Goal: Task Accomplishment & Management: Manage account settings

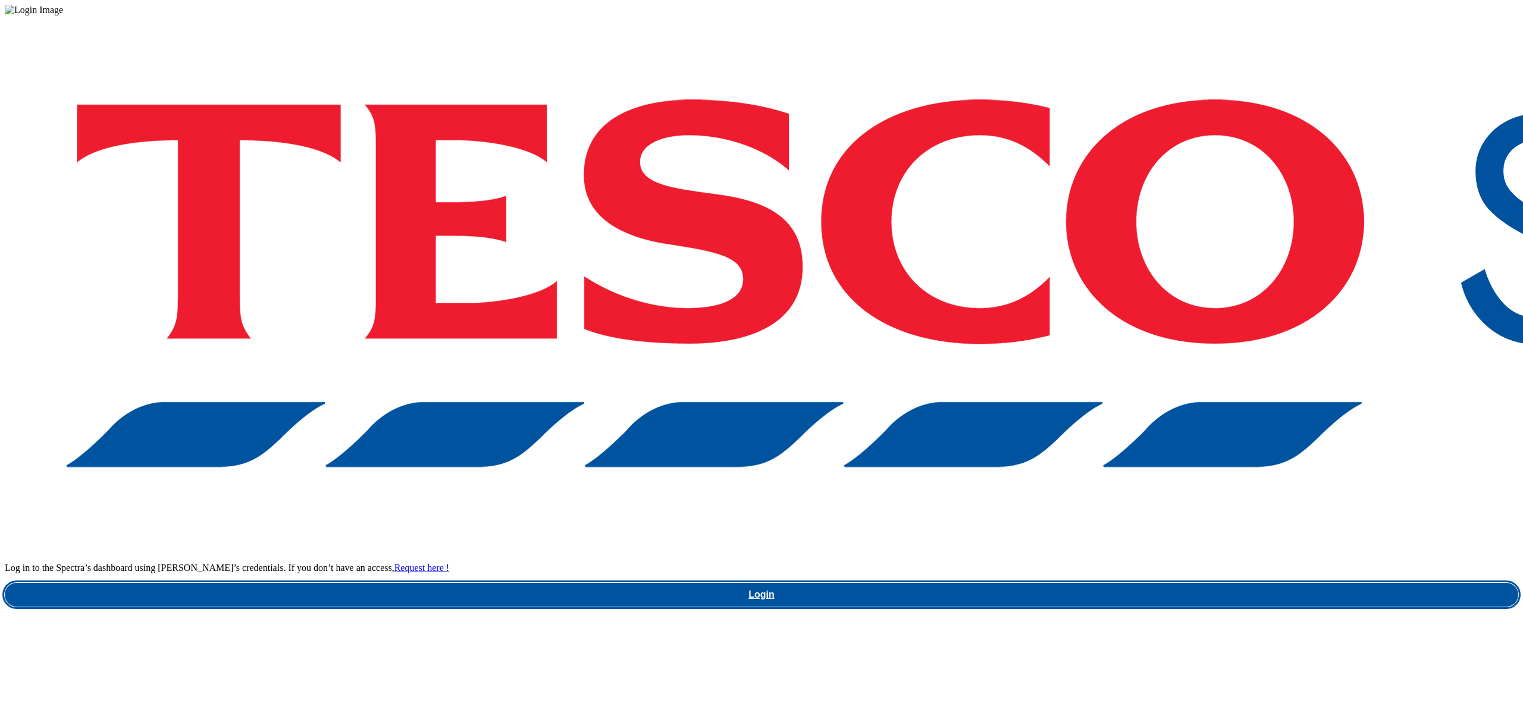
click at [1155, 583] on link "Login" at bounding box center [761, 595] width 1513 height 24
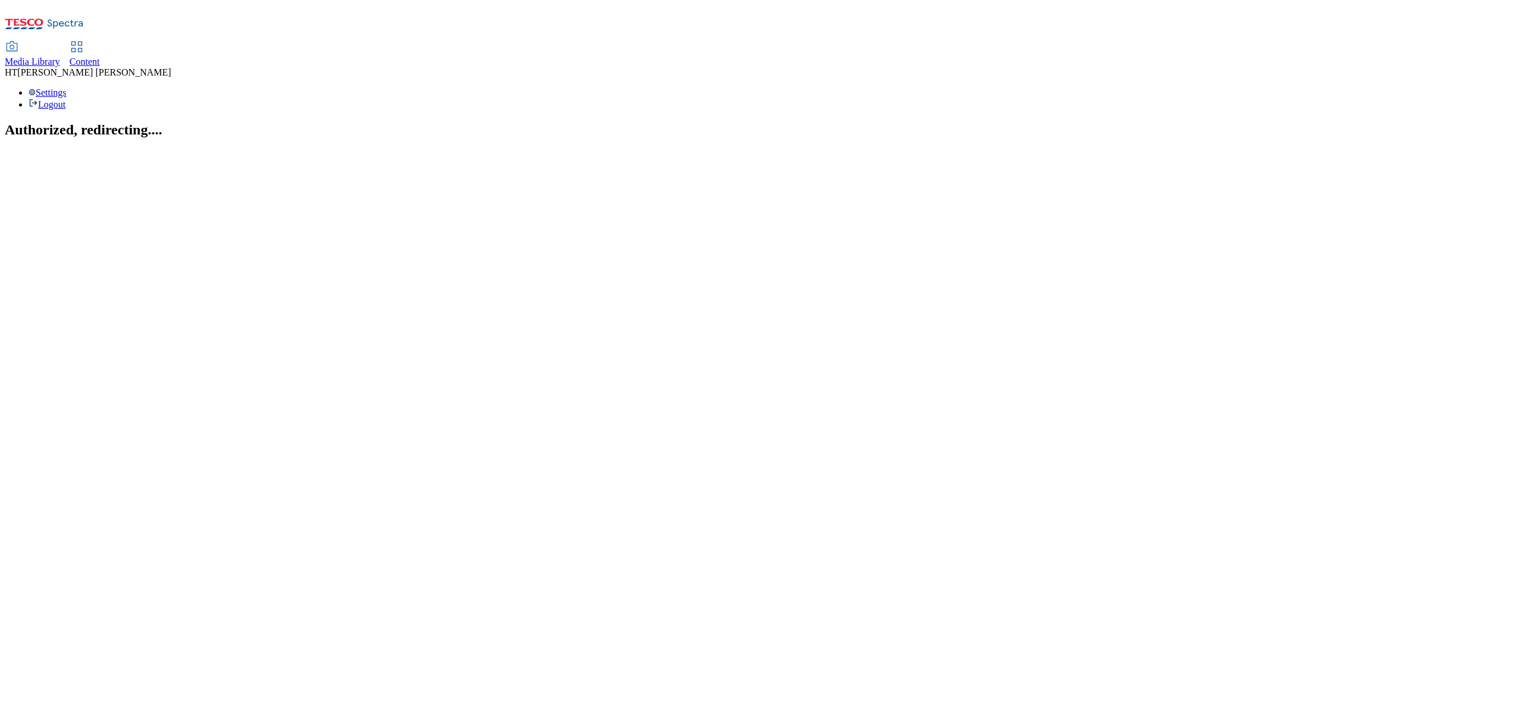
click at [100, 57] on span "Content" at bounding box center [85, 62] width 30 height 10
select select "ghs-[GEOGRAPHIC_DATA]"
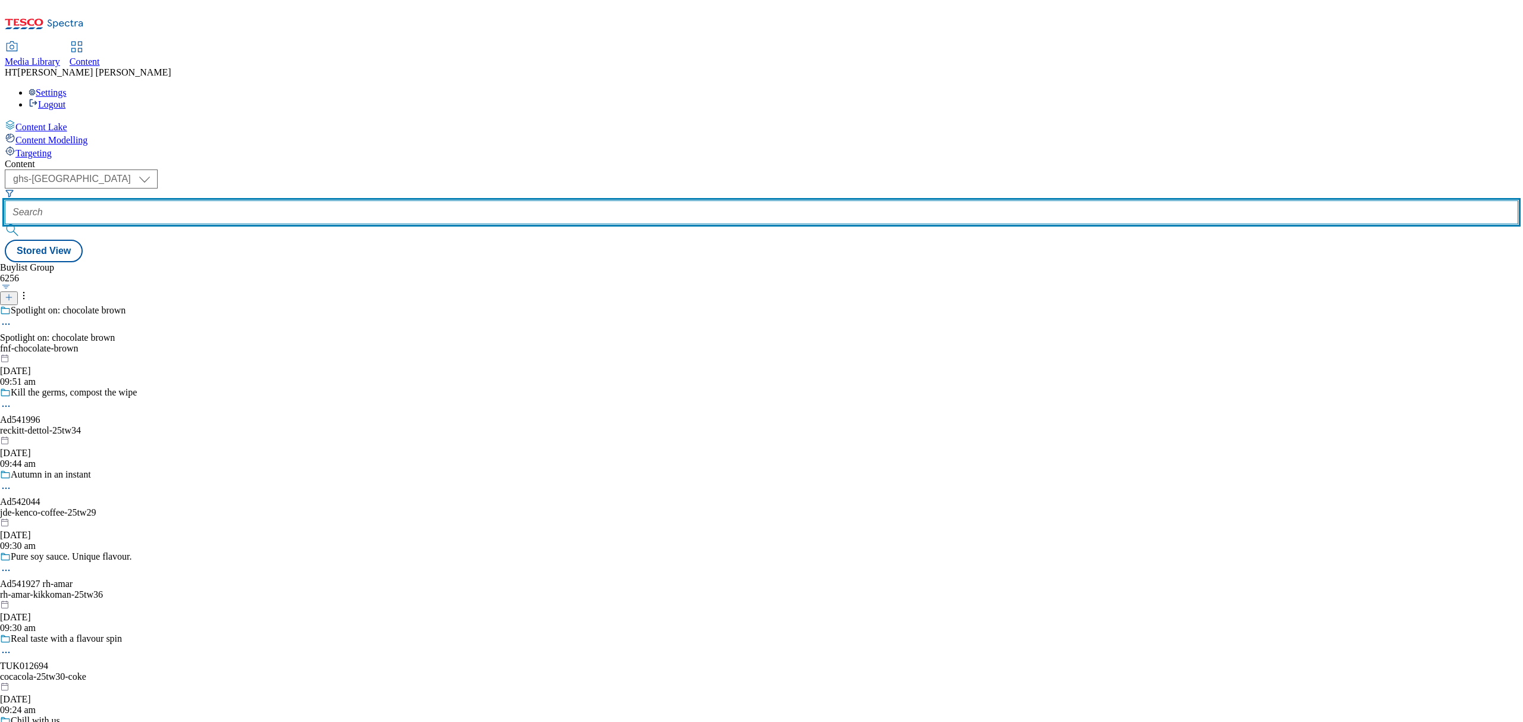
click at [270, 200] on input "text" at bounding box center [761, 212] width 1513 height 24
paste input "542115"
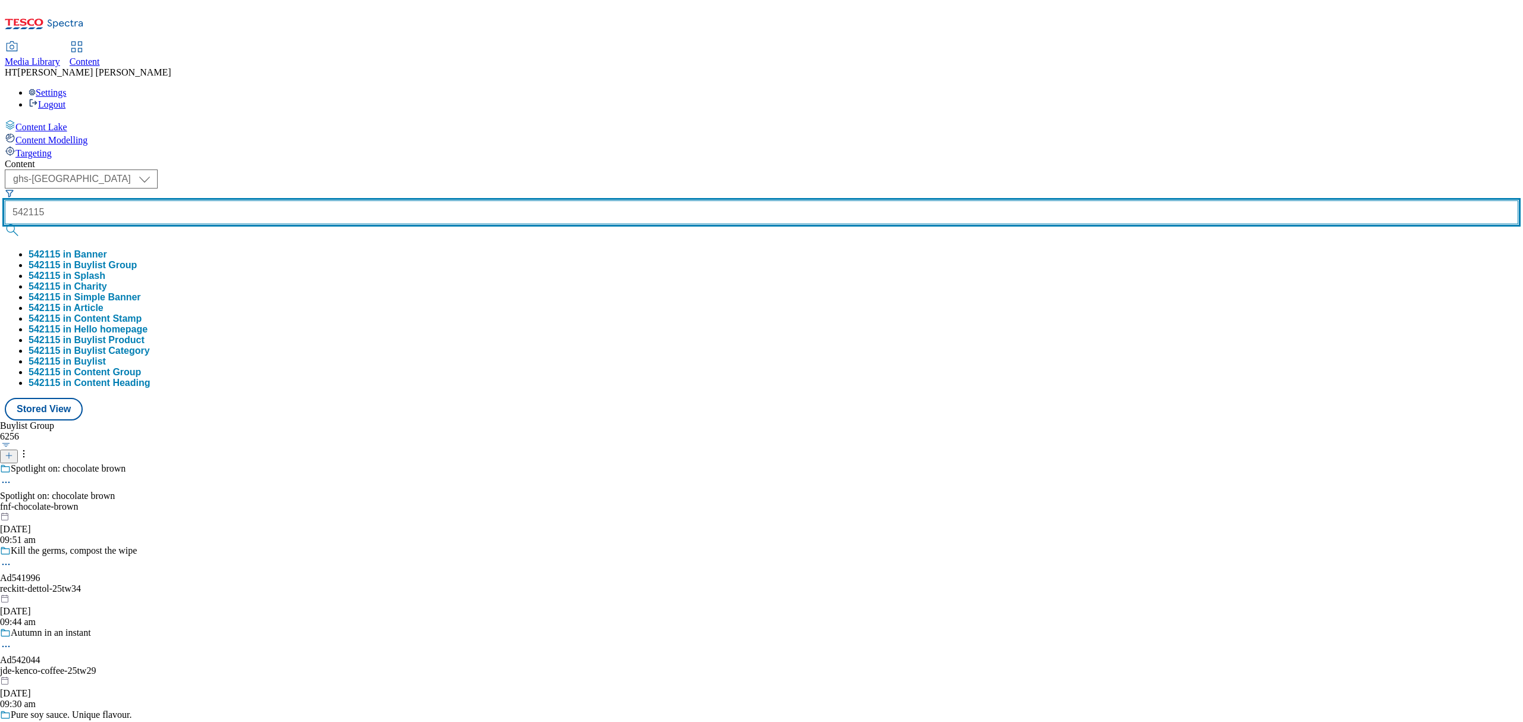
click at [5, 224] on button "submit" at bounding box center [13, 230] width 17 height 12
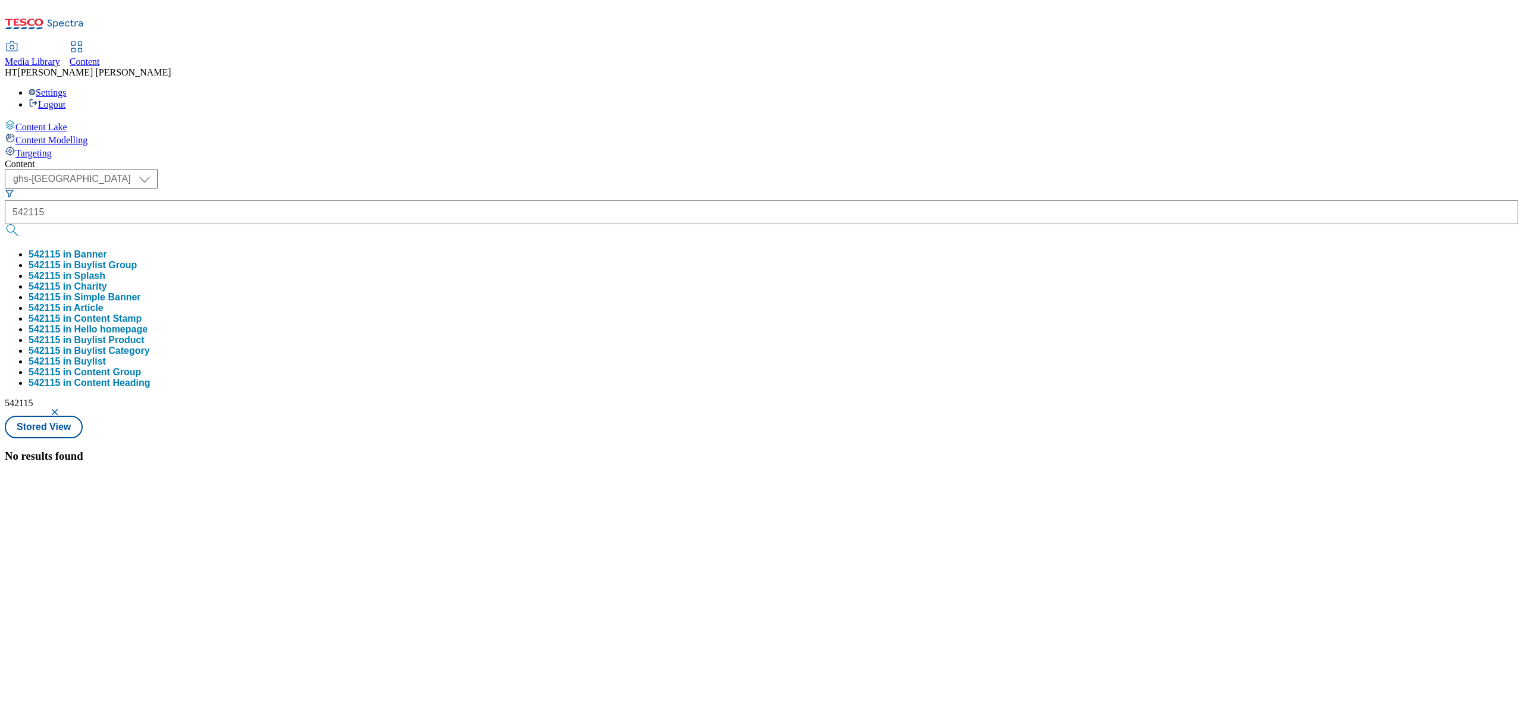
click at [137, 260] on button "542115 in Buylist Group" at bounding box center [83, 265] width 108 height 11
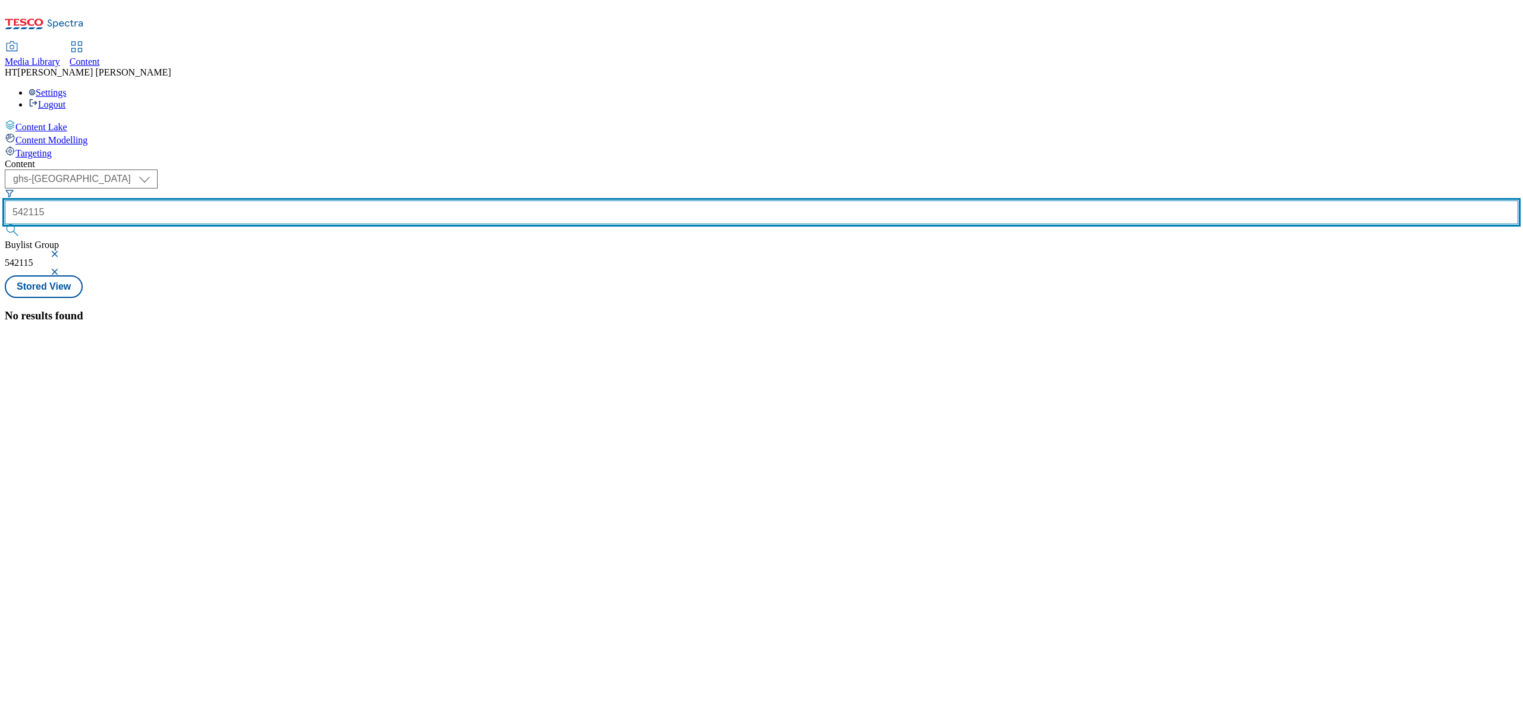
click at [258, 200] on input "542115" at bounding box center [761, 212] width 1513 height 24
type input "ad542115"
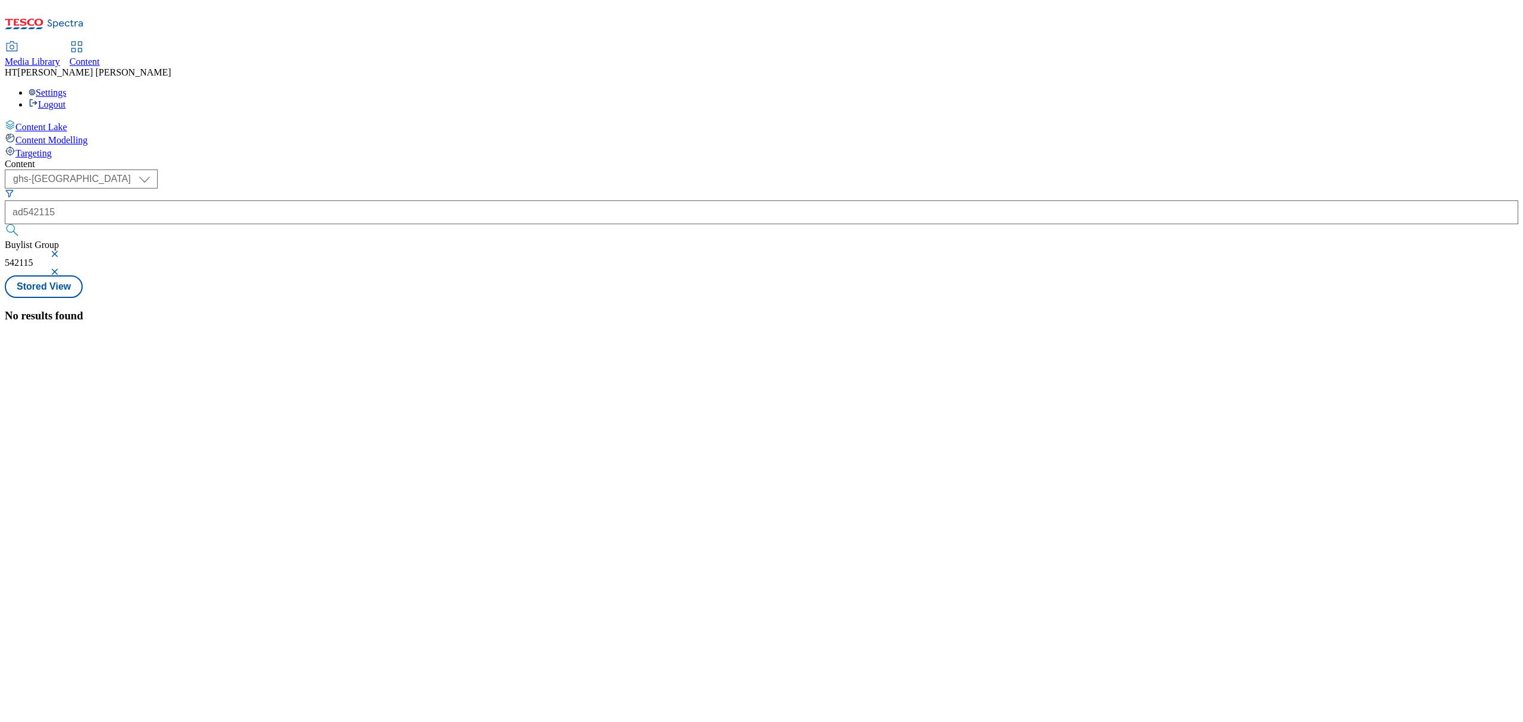
click at [62, 250] on button "button" at bounding box center [56, 253] width 12 height 7
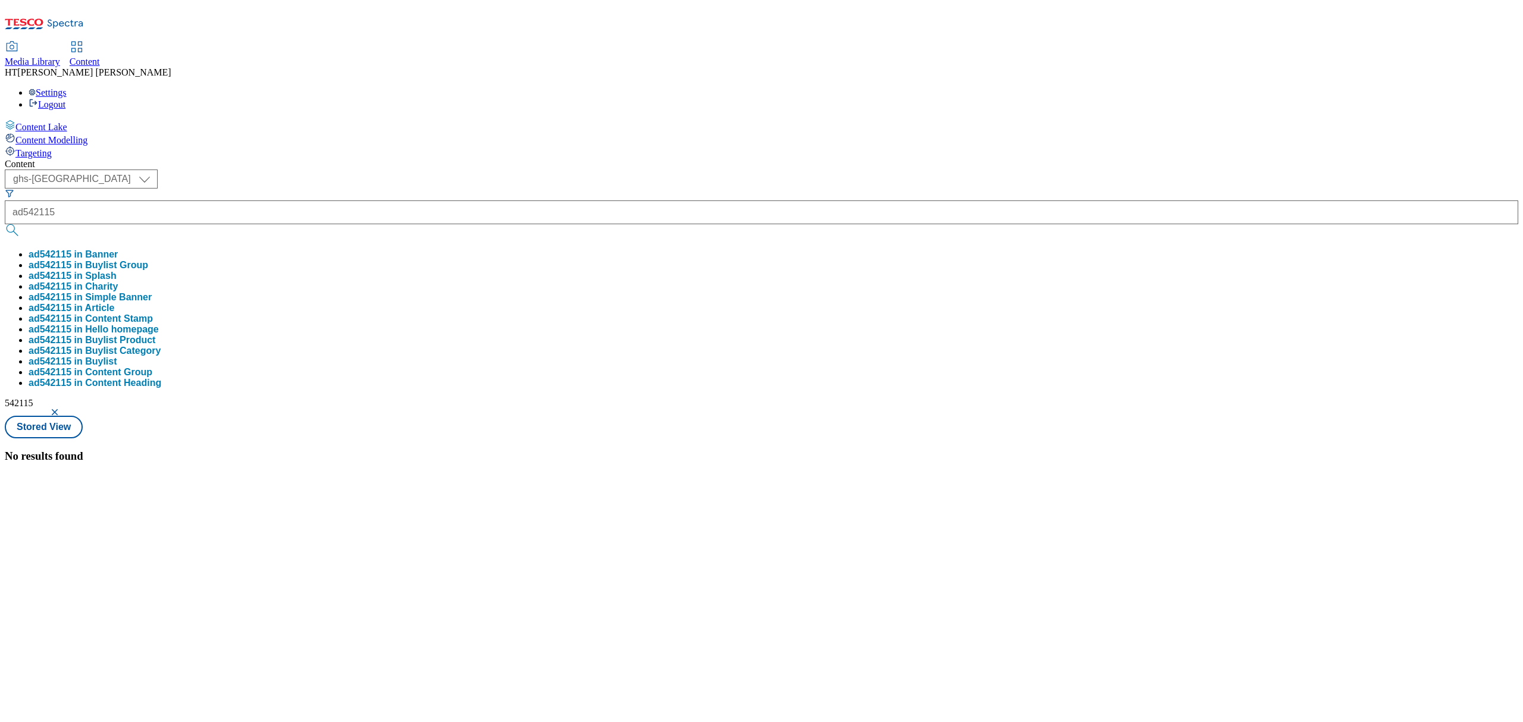
click at [62, 409] on button "button" at bounding box center [56, 412] width 12 height 7
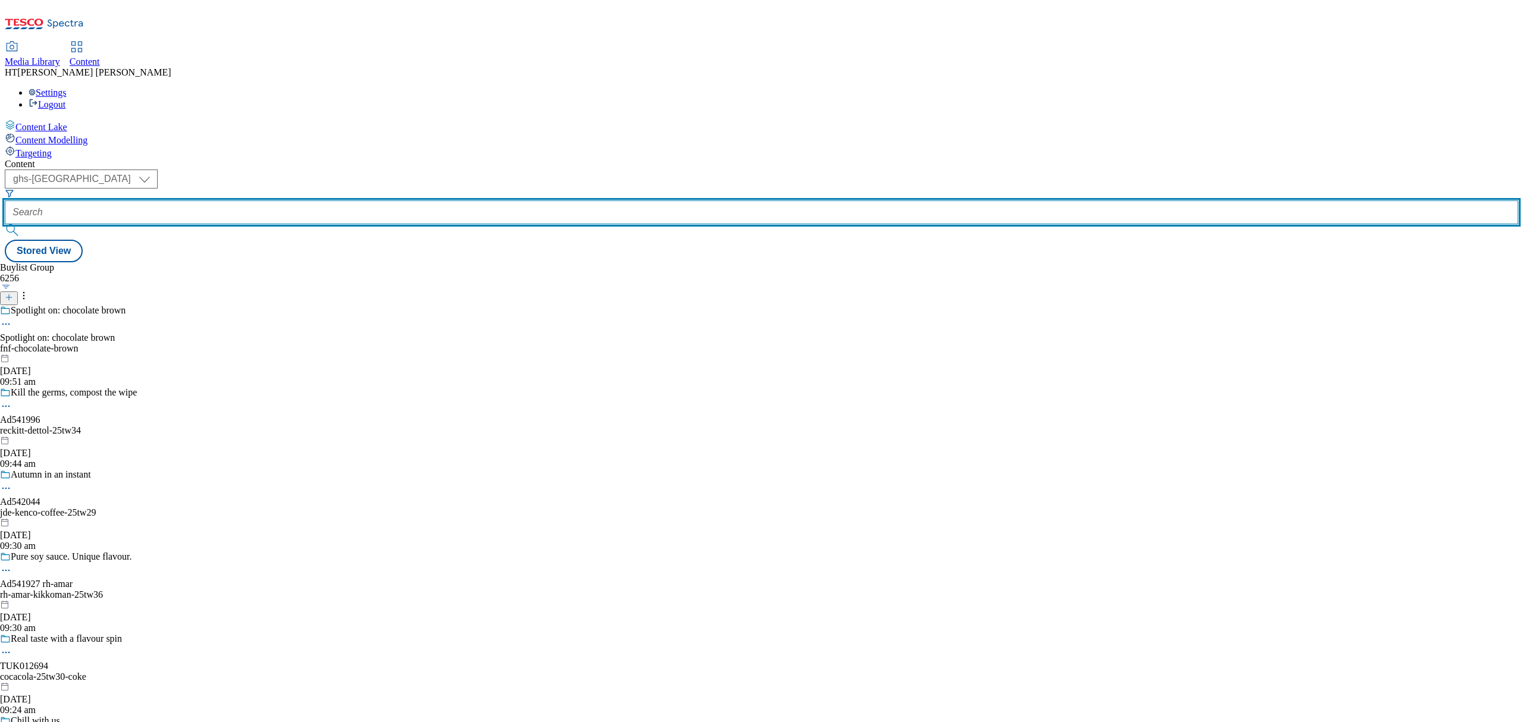
click at [303, 200] on input "text" at bounding box center [761, 212] width 1513 height 24
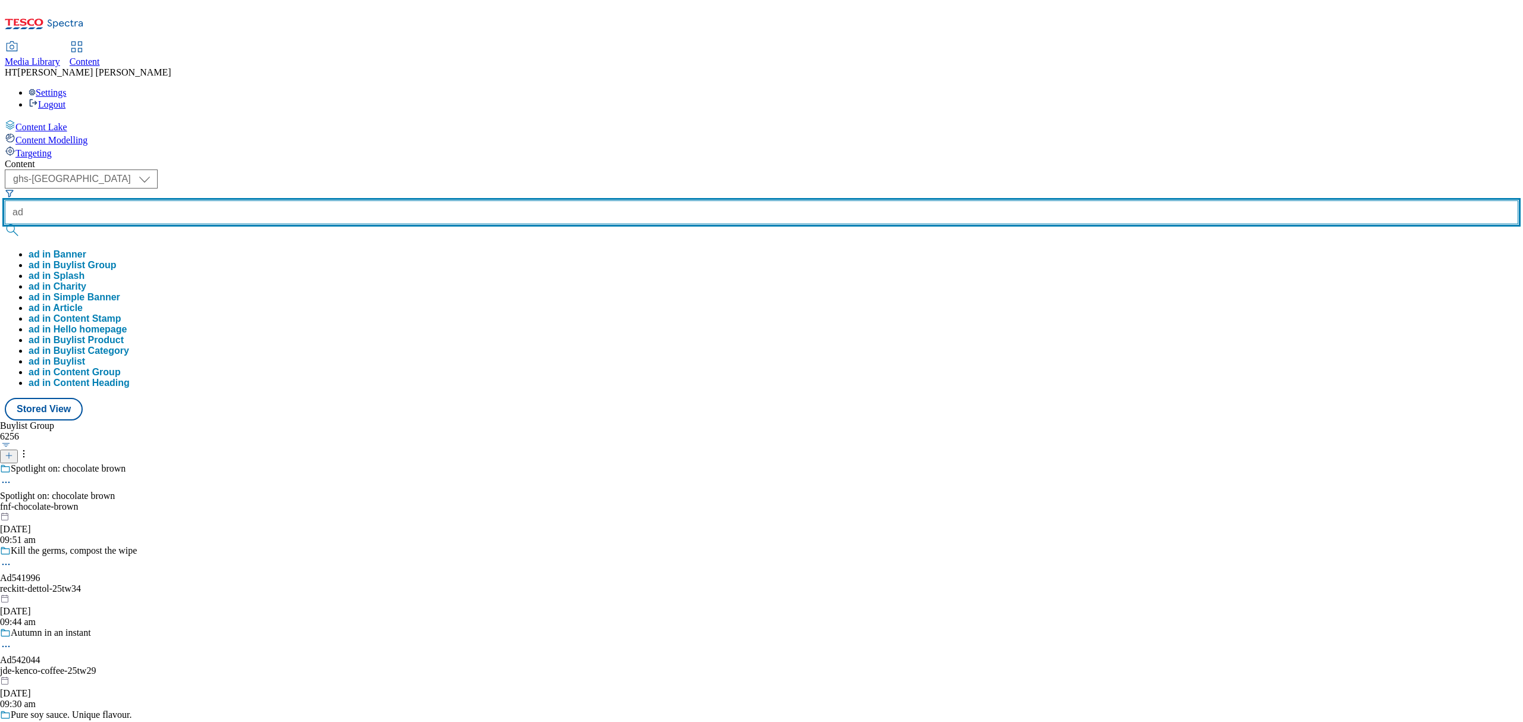
paste input "542115"
type input "ad542115"
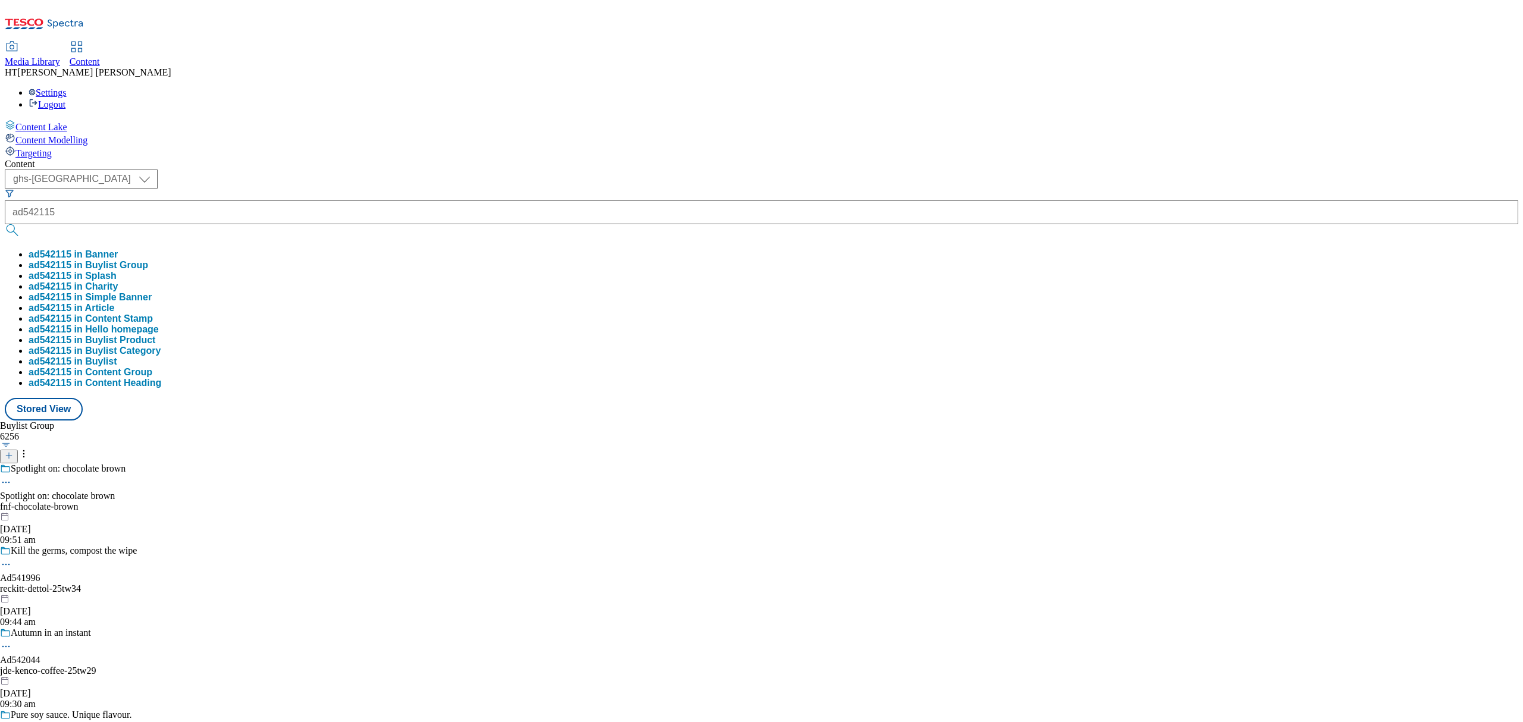
click at [148, 260] on button "ad542115 in Buylist Group" at bounding box center [89, 265] width 120 height 11
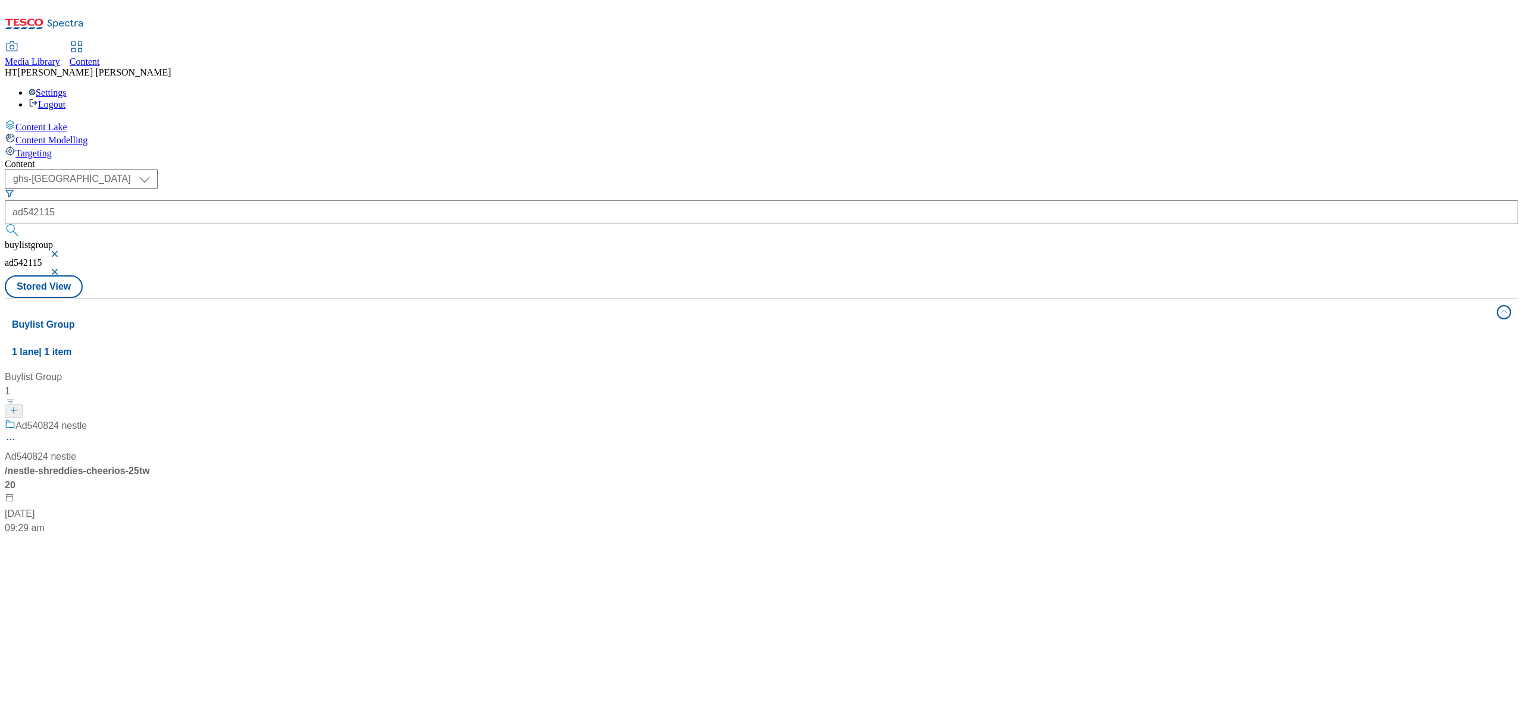
click at [153, 419] on div "Ad540824 nestle Ad540824 nestle / nestle-shreddies-cheerios-25tw20 [DATE] 09:29…" at bounding box center [79, 477] width 149 height 117
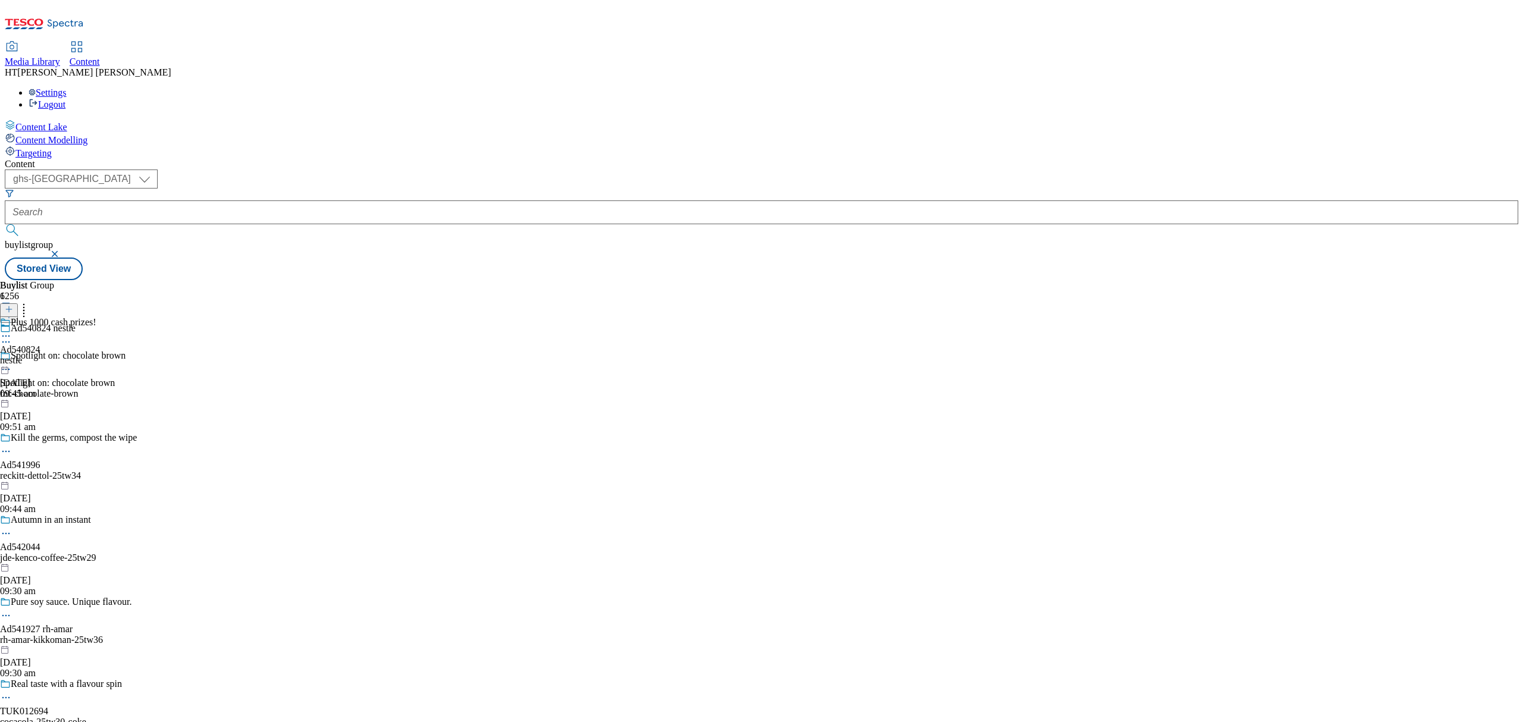
scroll to position [555, 0]
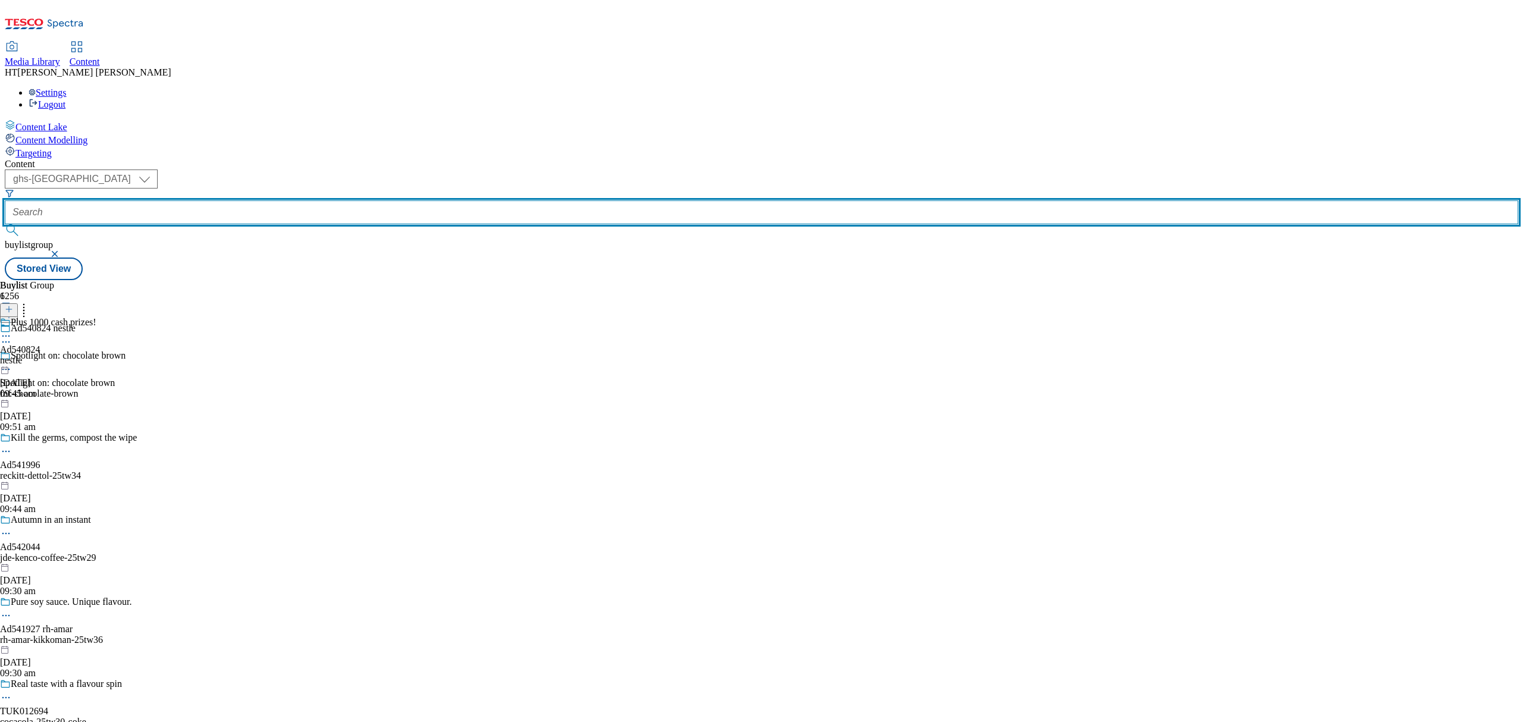
click at [287, 200] on input "text" at bounding box center [761, 212] width 1513 height 24
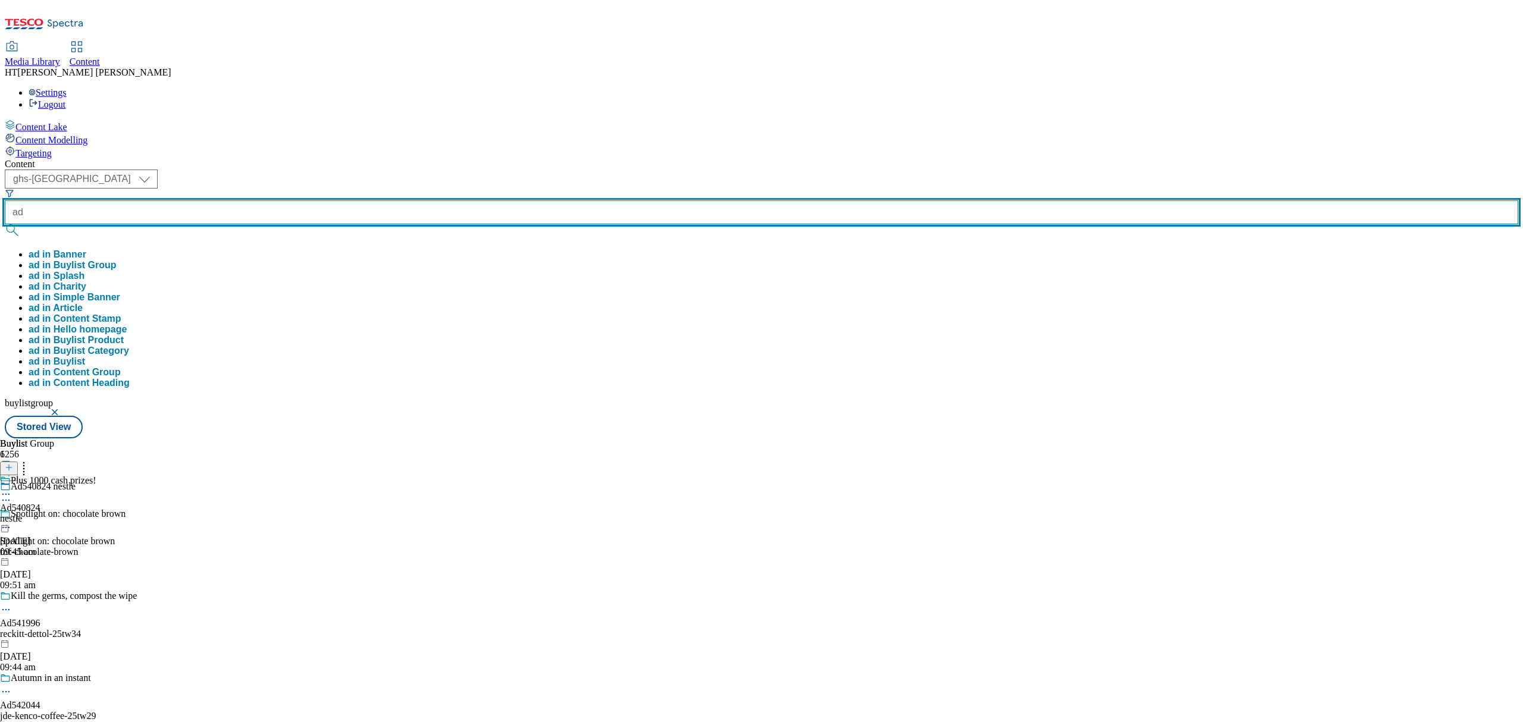
paste input "541202"
type input "ad541202"
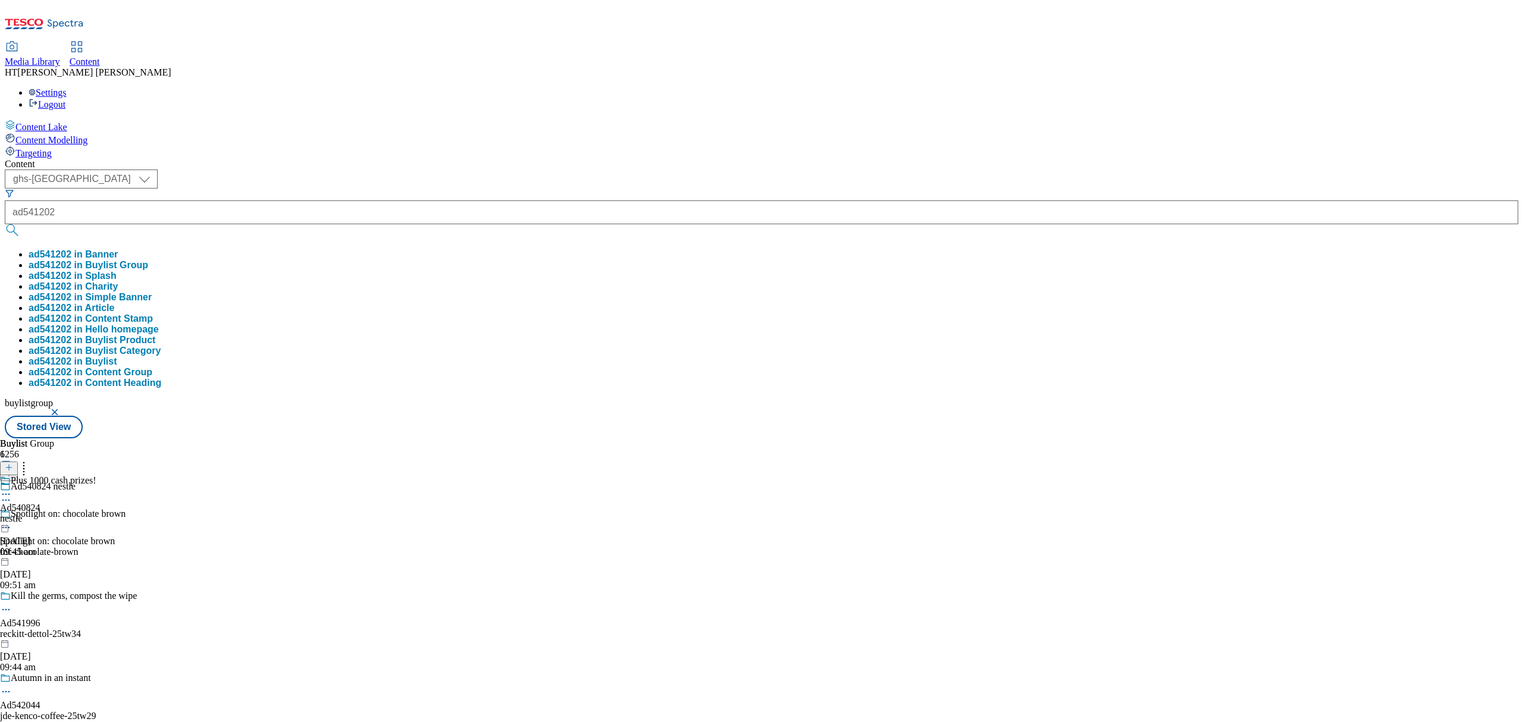
click at [148, 260] on button "ad541202 in Buylist Group" at bounding box center [89, 265] width 120 height 11
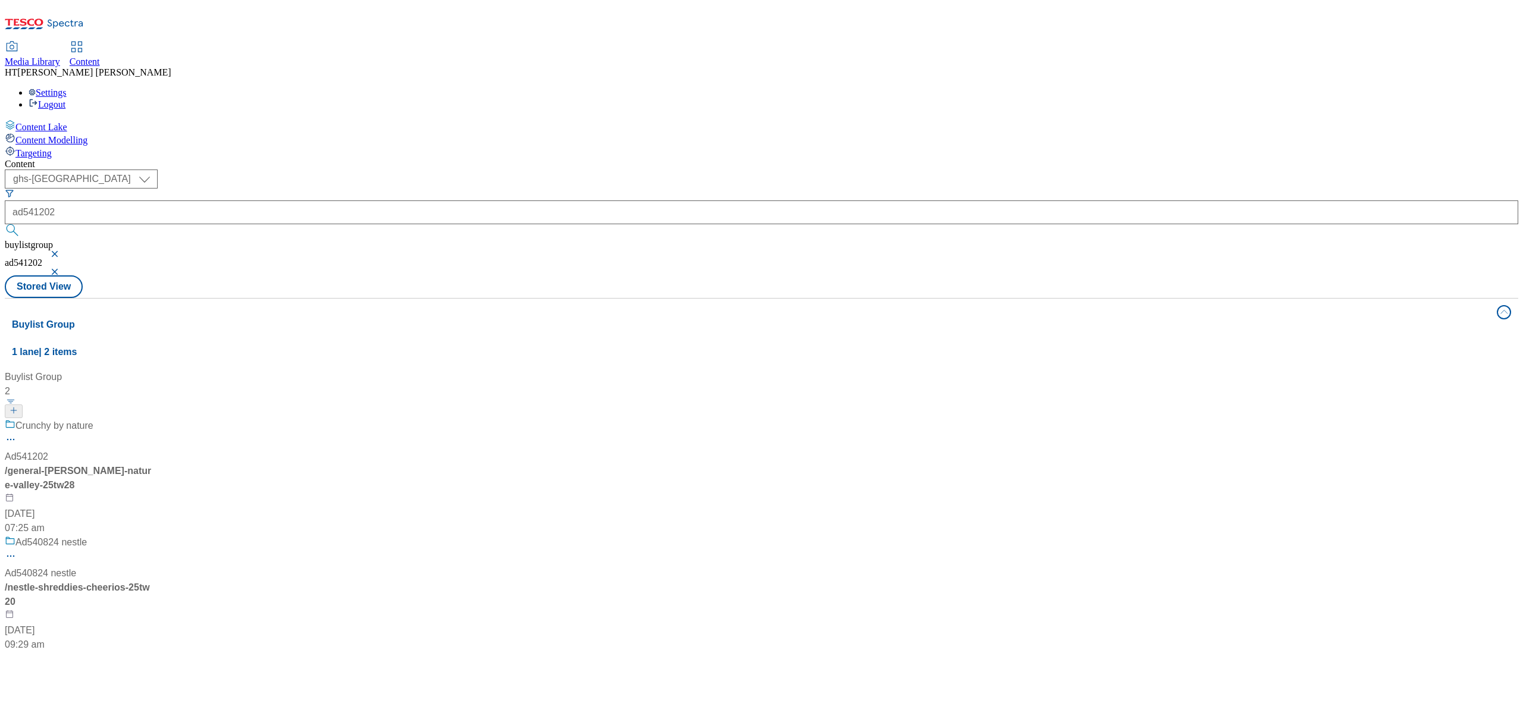
click at [153, 419] on div "Crunchy by nature Ad541202 / general-[PERSON_NAME]-nature-valley-25tw28 [DATE] …" at bounding box center [79, 477] width 149 height 117
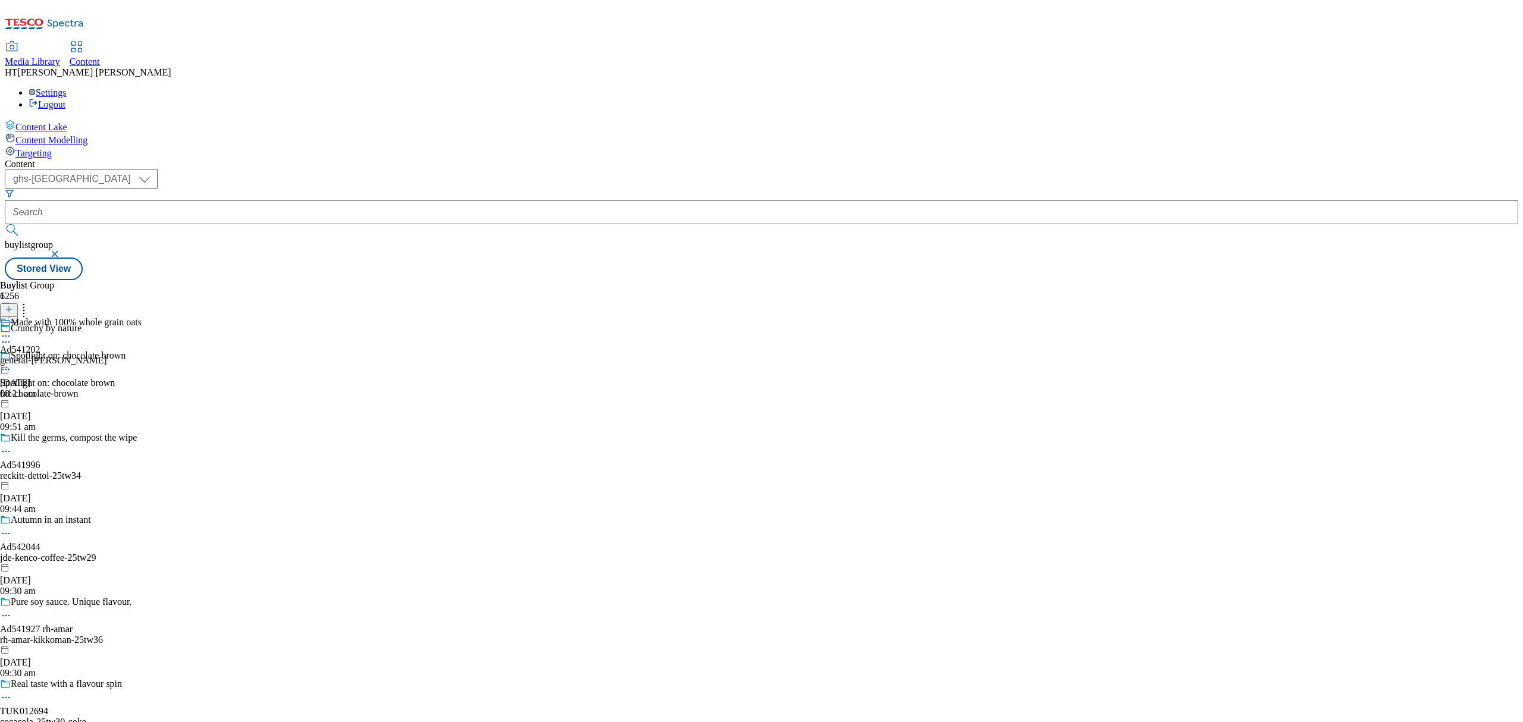
click at [142, 355] on div "general-[PERSON_NAME]" at bounding box center [71, 360] width 142 height 11
click at [40, 344] on div "Ad541202" at bounding box center [20, 349] width 40 height 11
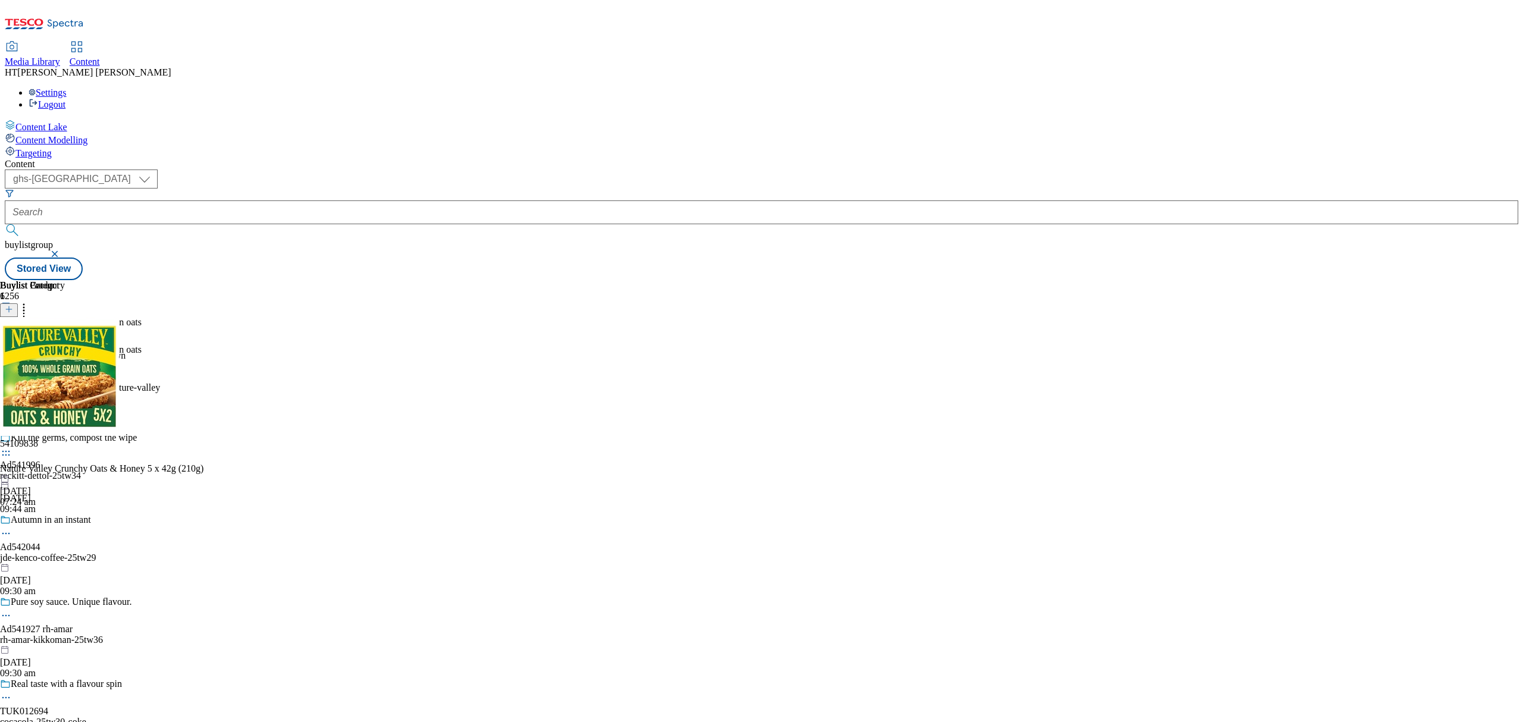
click at [30, 302] on icon at bounding box center [24, 308] width 12 height 12
click at [13, 305] on icon at bounding box center [9, 309] width 8 height 8
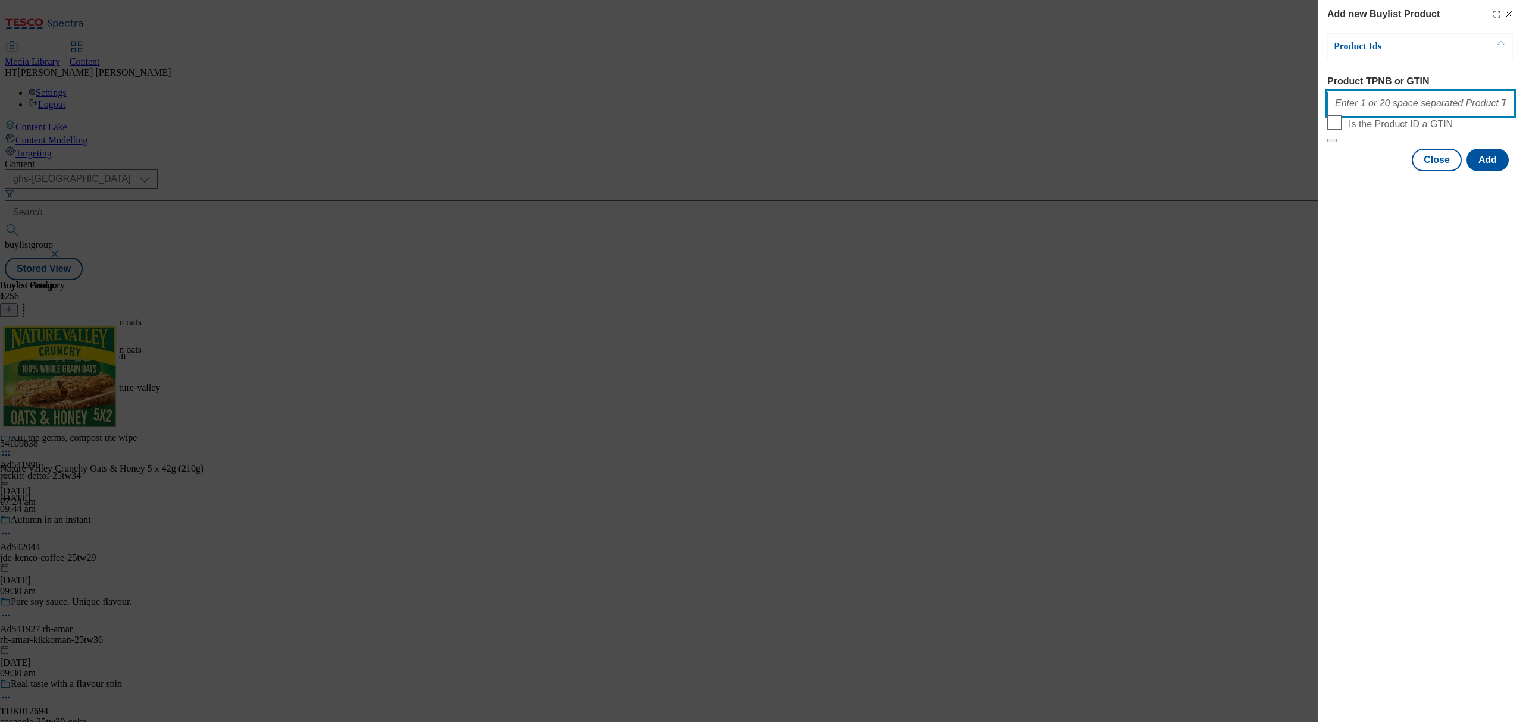
click at [1378, 111] on input "Product TPNB or GTIN" at bounding box center [1420, 104] width 186 height 24
paste input "54109838"
click at [1381, 100] on input "54109838" at bounding box center [1420, 104] width 186 height 24
paste input "67673569"
click at [1436, 107] on input "54109838 67673569" at bounding box center [1420, 104] width 186 height 24
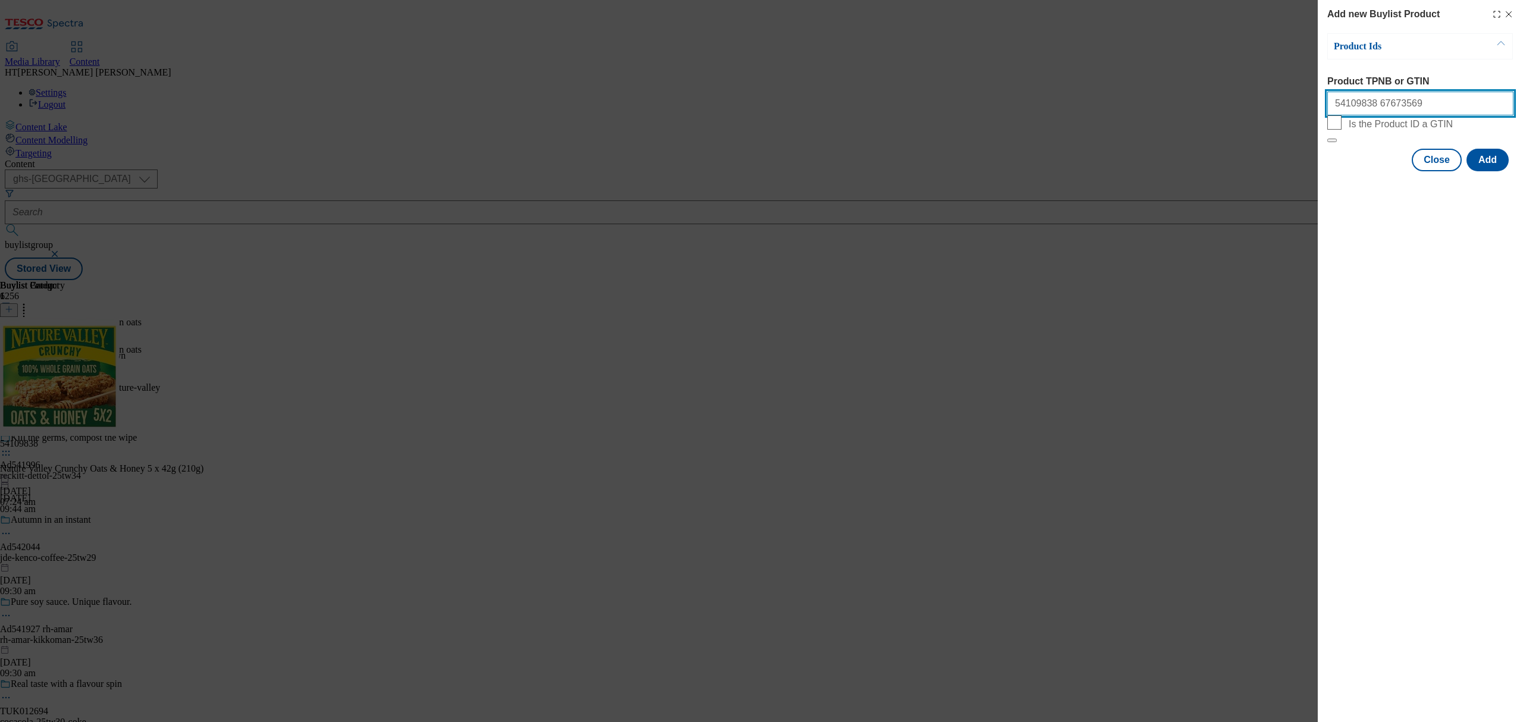
paste input "54643458"
click at [1473, 102] on input "54109838 67673569 54643458" at bounding box center [1420, 104] width 186 height 24
paste input "54955058"
type input "54109838 67673569 54643458 54955058"
click at [1498, 171] on button "Add" at bounding box center [1487, 160] width 42 height 23
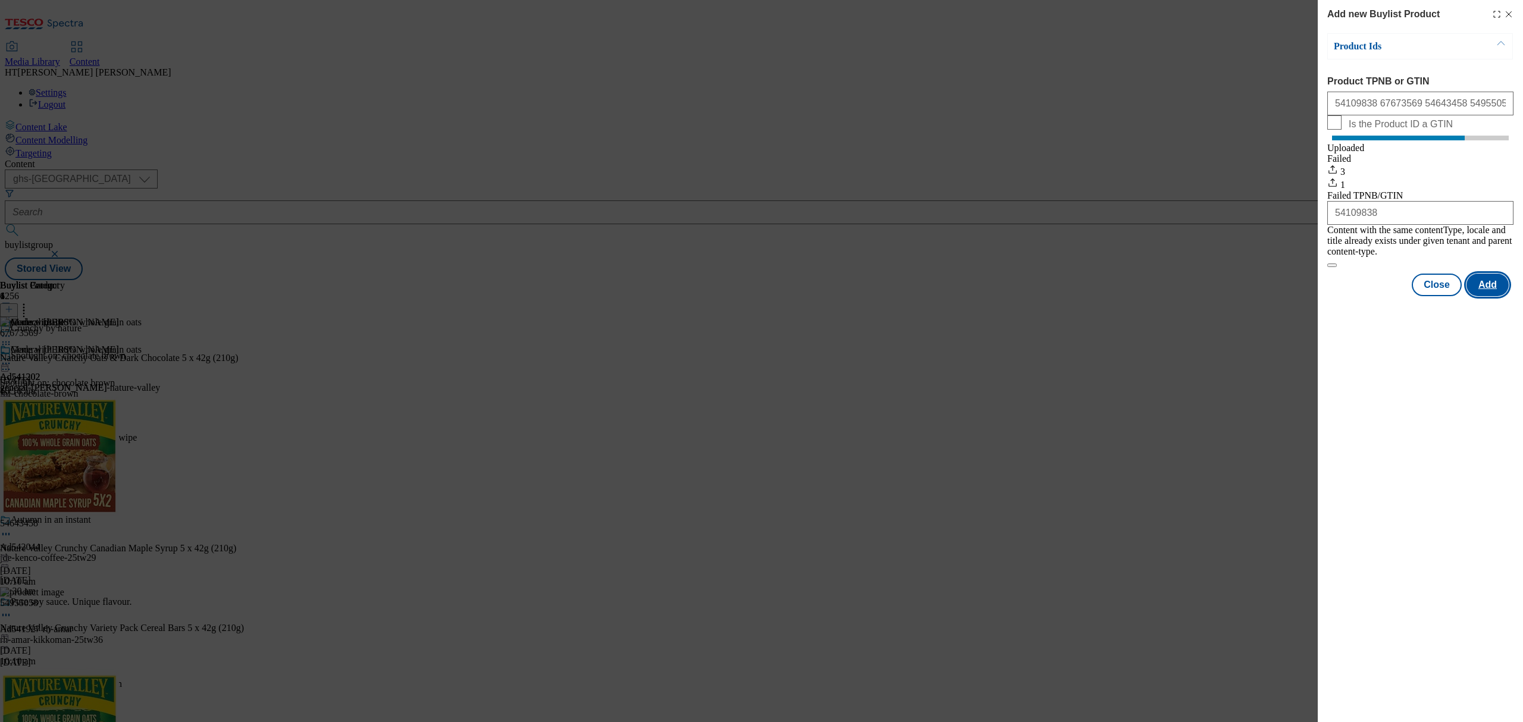
click at [1488, 296] on button "Add" at bounding box center [1487, 285] width 42 height 23
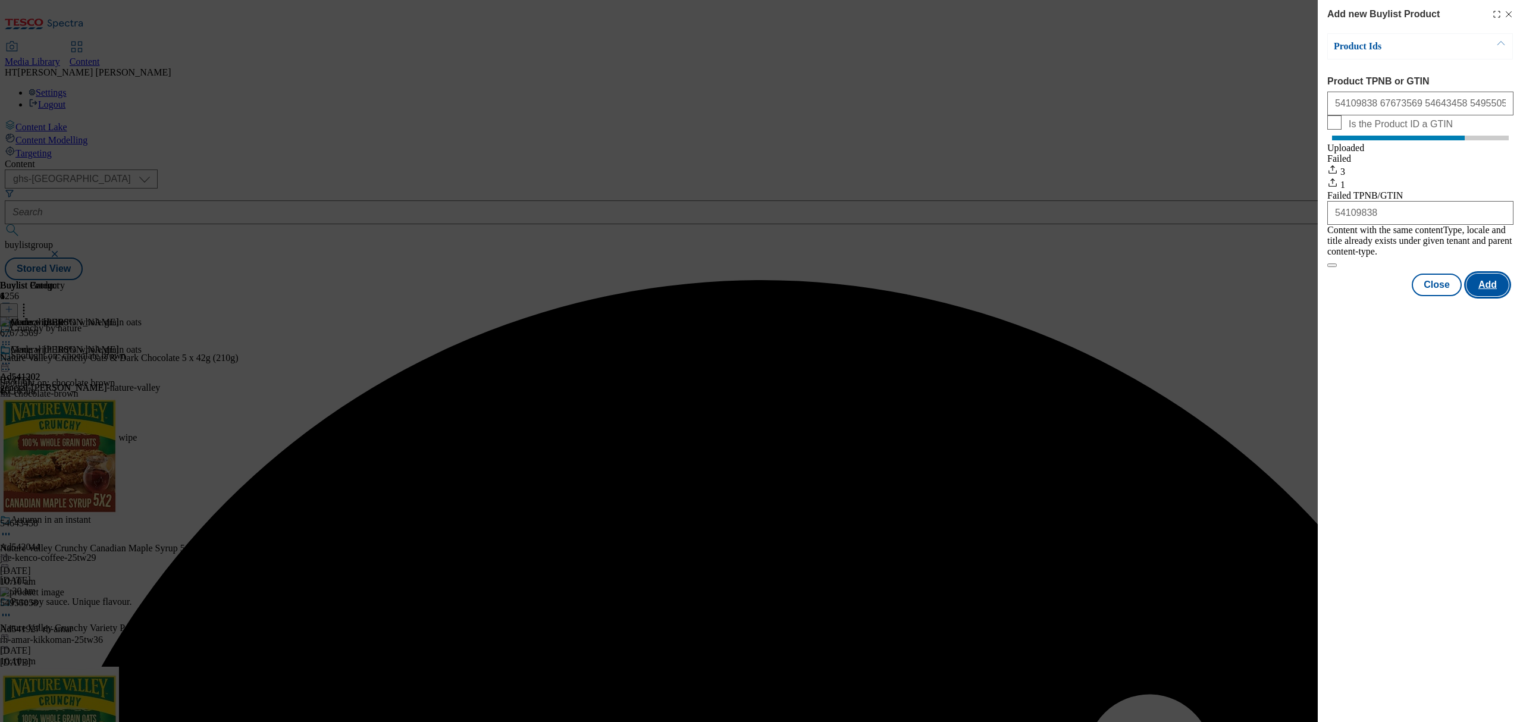
click at [1488, 284] on button "Add" at bounding box center [1487, 285] width 42 height 23
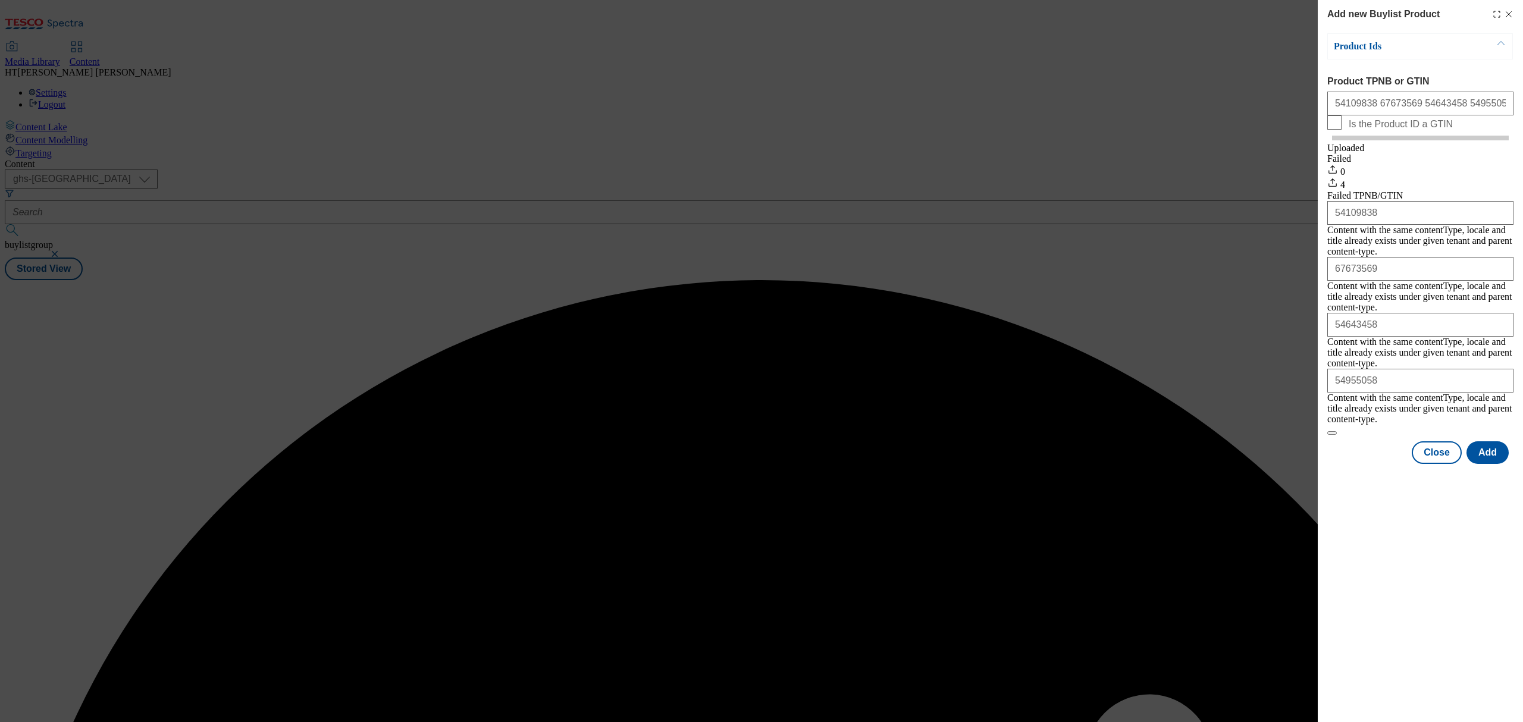
click at [1453, 227] on div "Failed TPNB/GTIN 54109838 Content with the same contentType, locale and title a…" at bounding box center [1420, 307] width 186 height 234
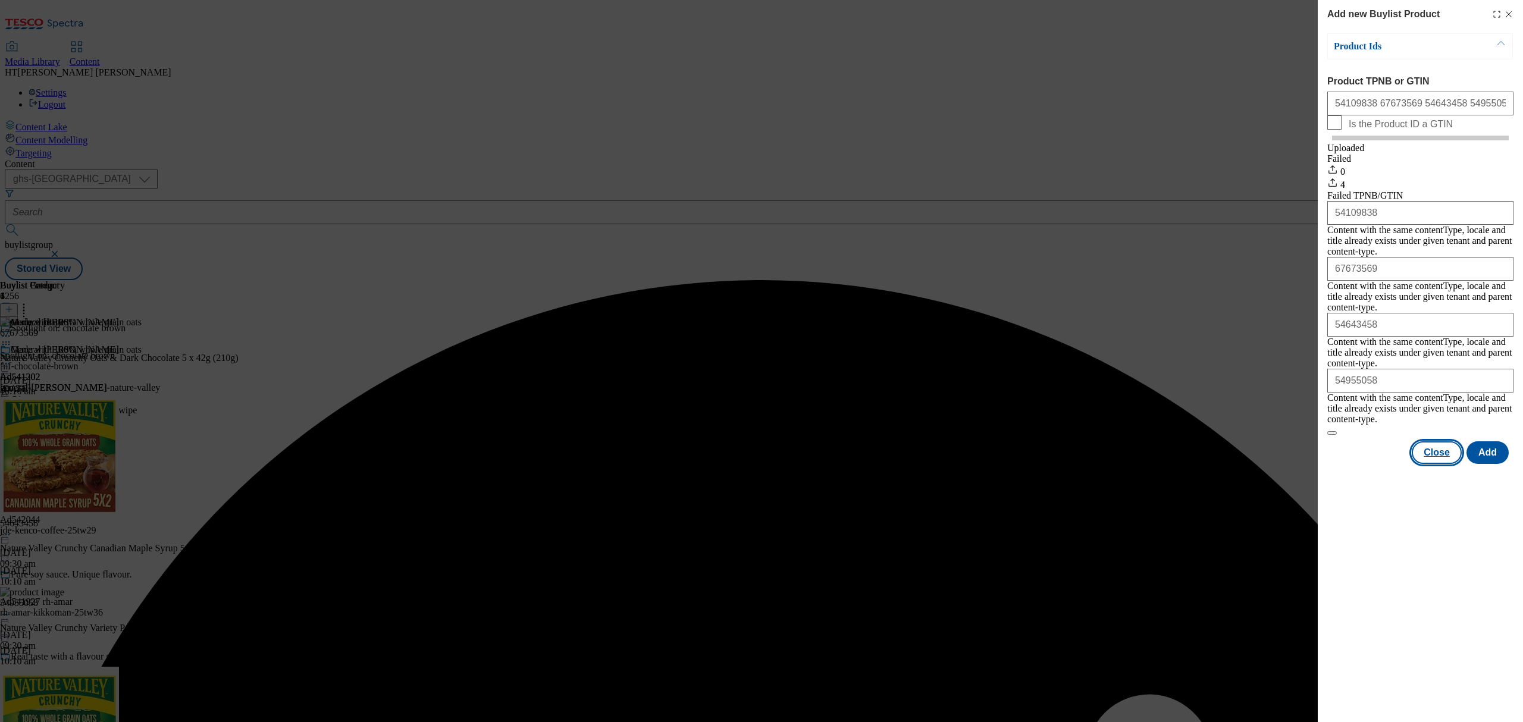
click at [1443, 441] on button "Close" at bounding box center [1437, 452] width 50 height 23
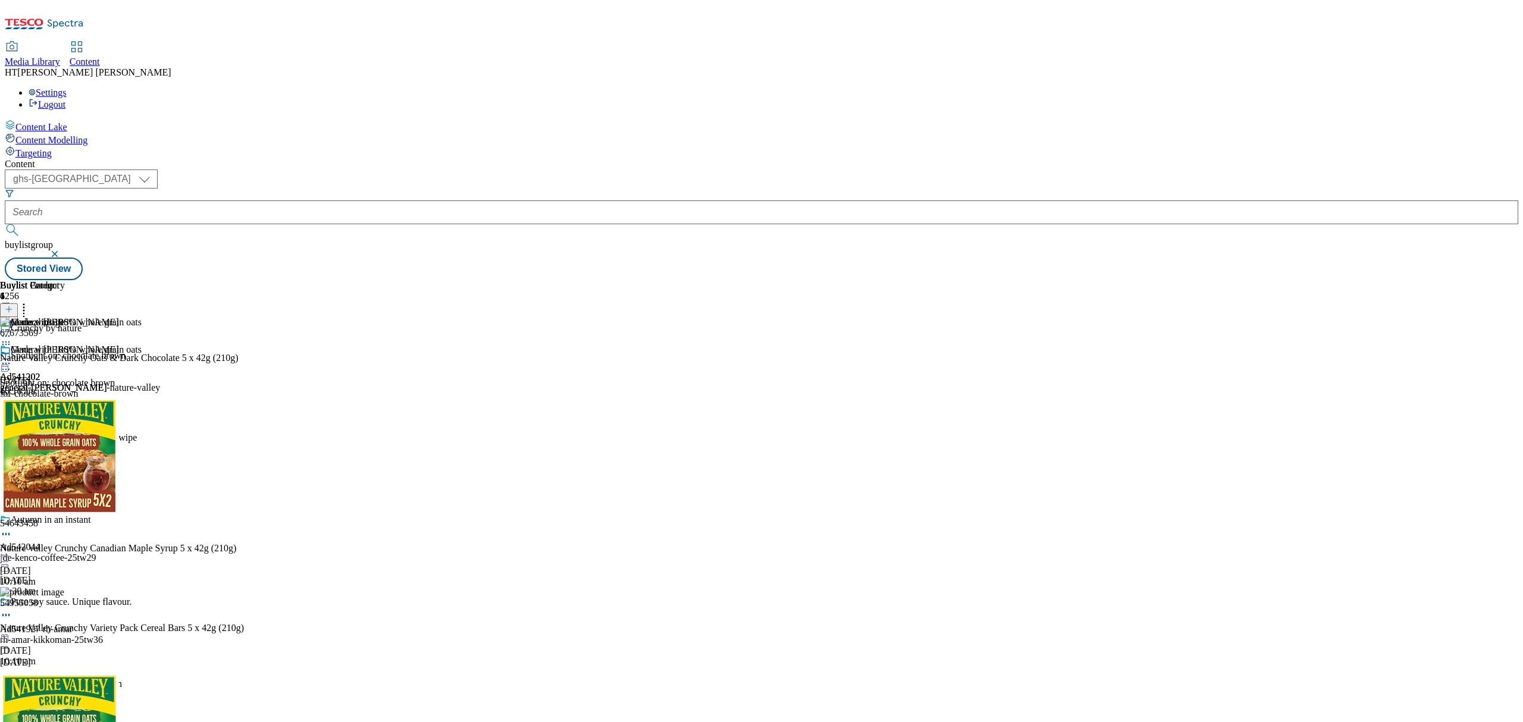
click at [25, 304] on circle at bounding box center [24, 305] width 2 height 2
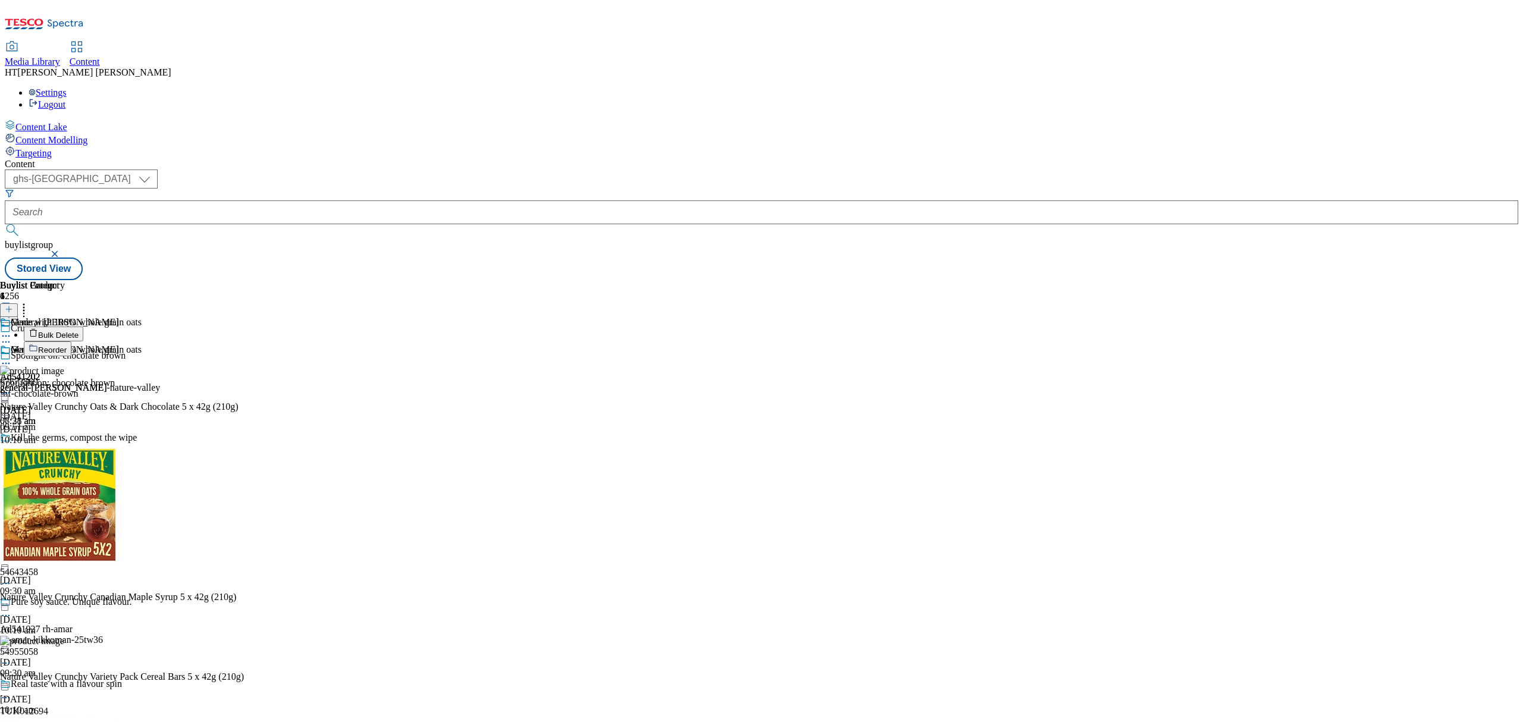
click at [67, 346] on span "Reorder" at bounding box center [52, 350] width 29 height 9
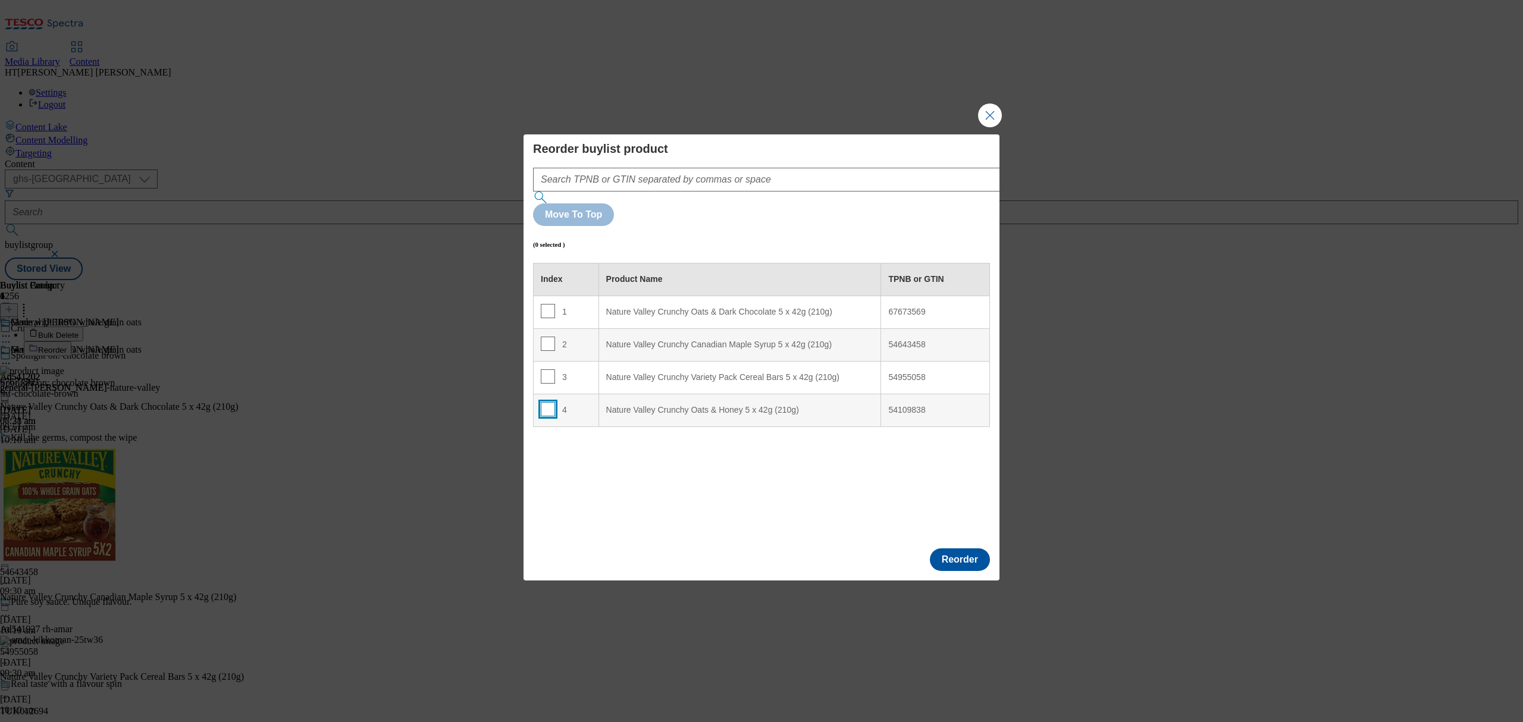
click at [545, 402] on input "Modal" at bounding box center [548, 409] width 14 height 14
checkbox input "true"
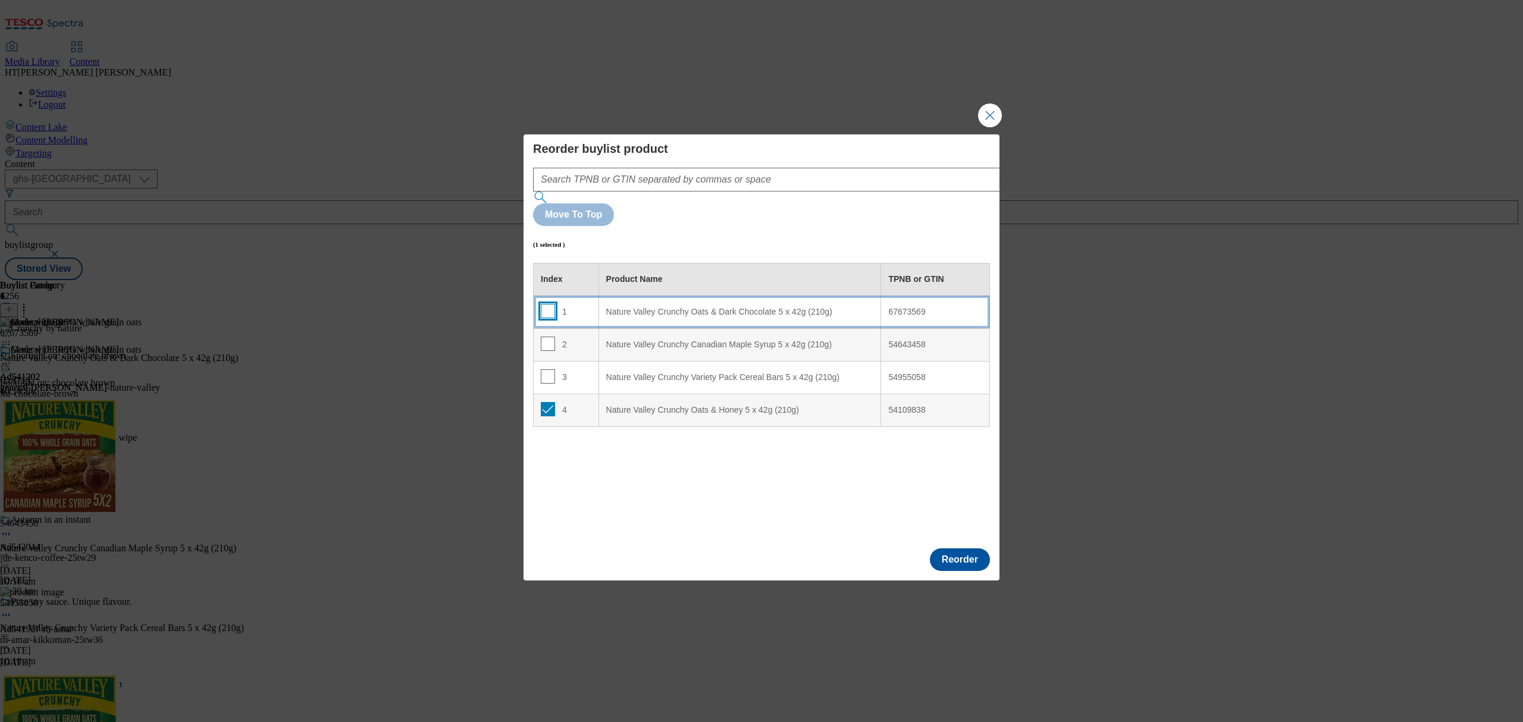
click at [545, 304] on input "Modal" at bounding box center [548, 311] width 14 height 14
checkbox input "true"
click at [964, 548] on button "Reorder" at bounding box center [960, 559] width 60 height 23
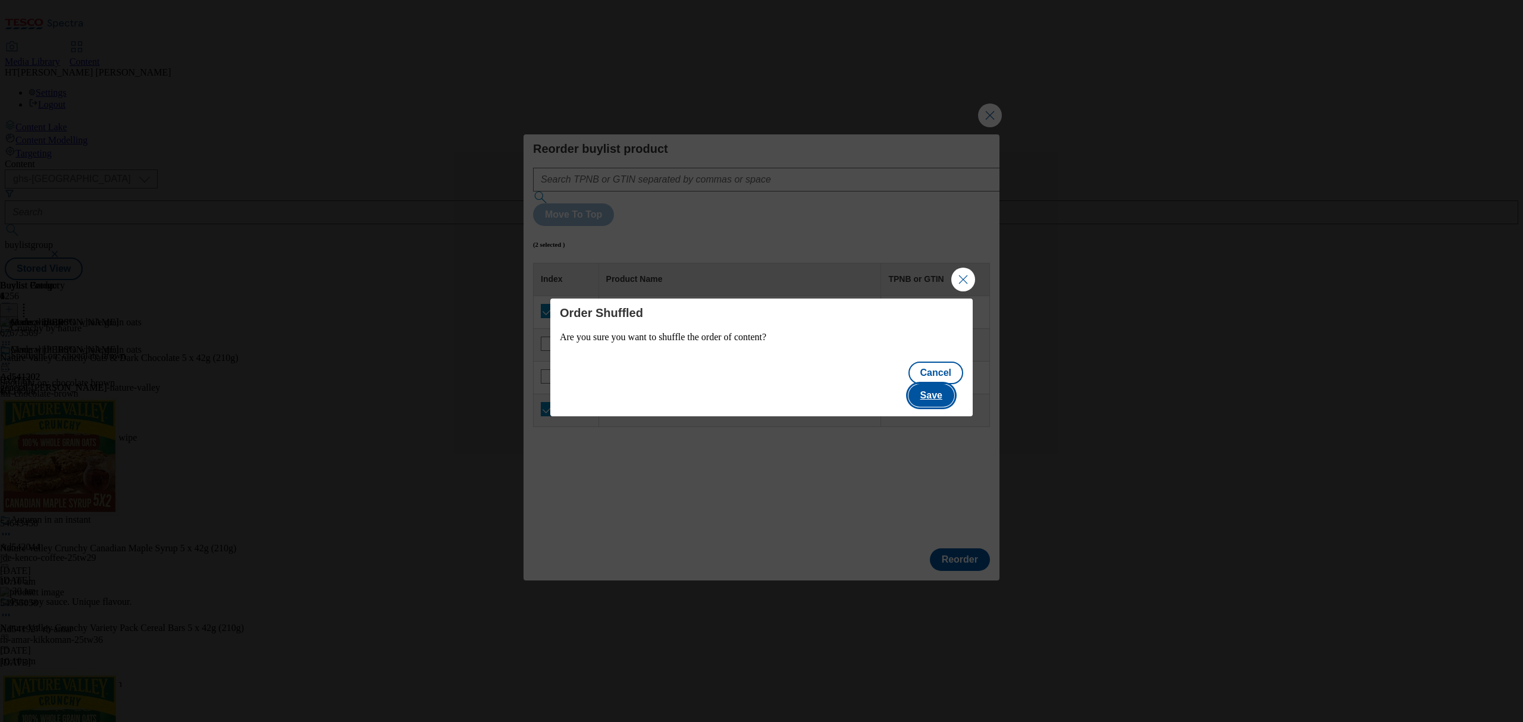
click at [943, 388] on button "Save" at bounding box center [931, 395] width 46 height 23
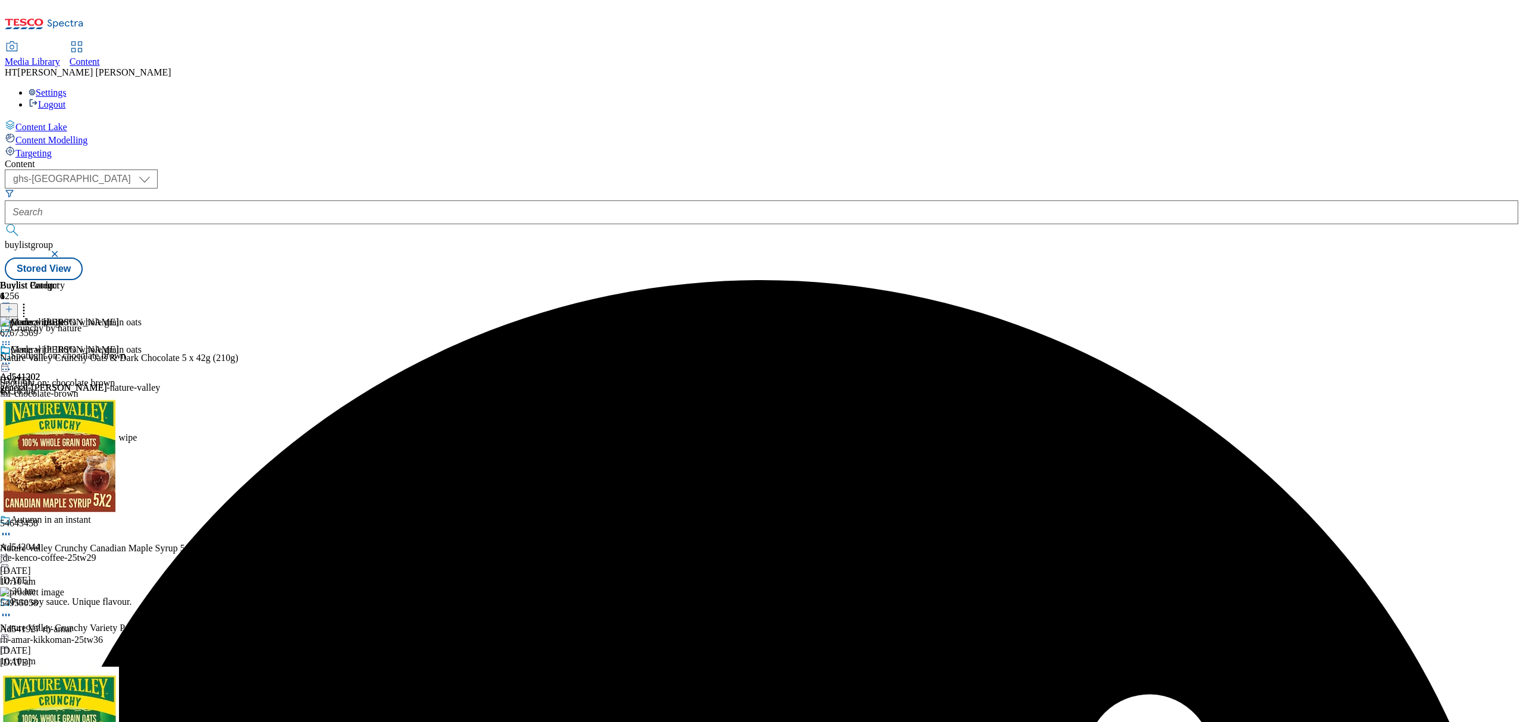
scroll to position [118, 0]
drag, startPoint x: 905, startPoint y: 456, endPoint x: 912, endPoint y: 398, distance: 58.1
click at [244, 398] on div "67673569 Nature Valley Crunchy Oats & Dark Chocolate 5 x 42g (210g) [DATE] 10:1…" at bounding box center [122, 587] width 244 height 540
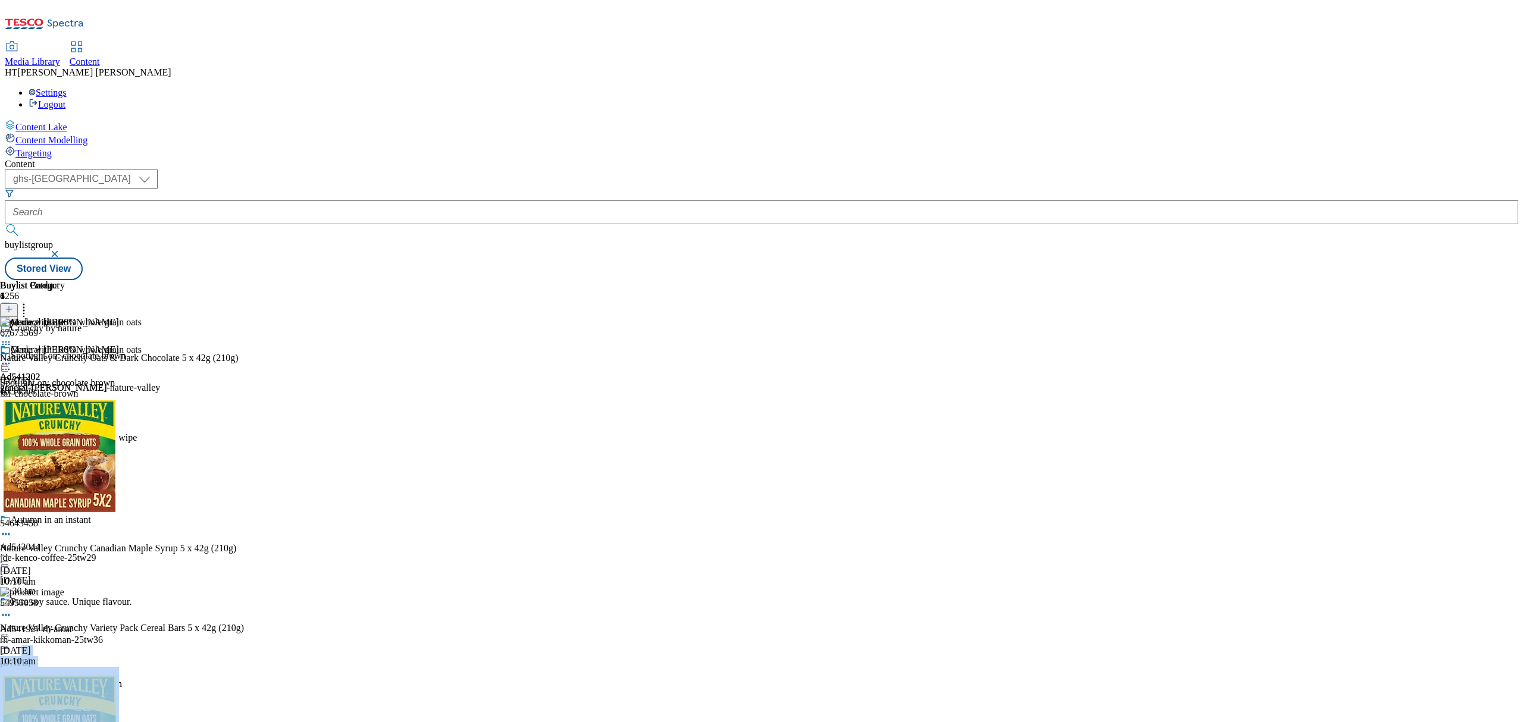
click at [18, 303] on button at bounding box center [9, 310] width 18 height 14
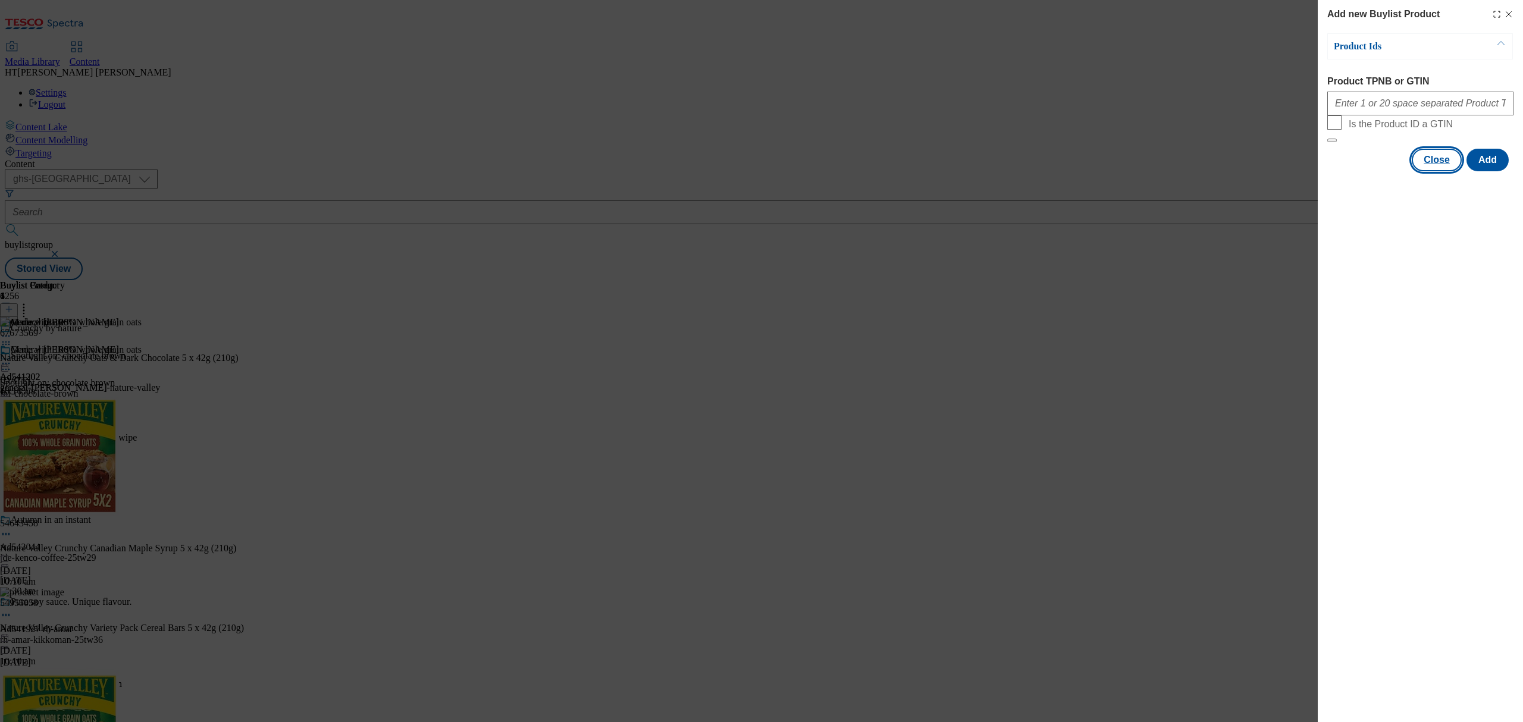
drag, startPoint x: 1440, startPoint y: 197, endPoint x: 1436, endPoint y: 190, distance: 8.3
click at [1440, 171] on button "Close" at bounding box center [1437, 160] width 50 height 23
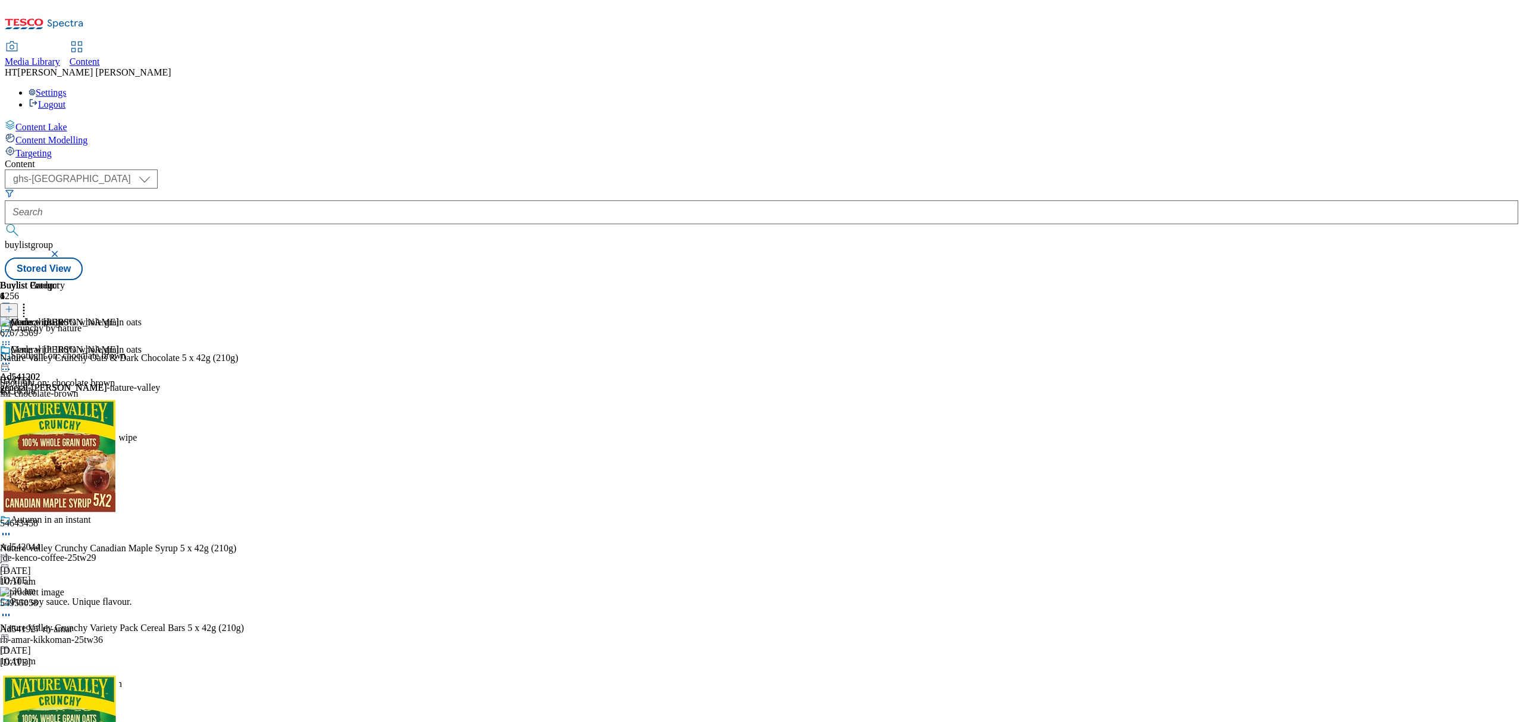
click at [30, 302] on icon at bounding box center [24, 308] width 12 height 12
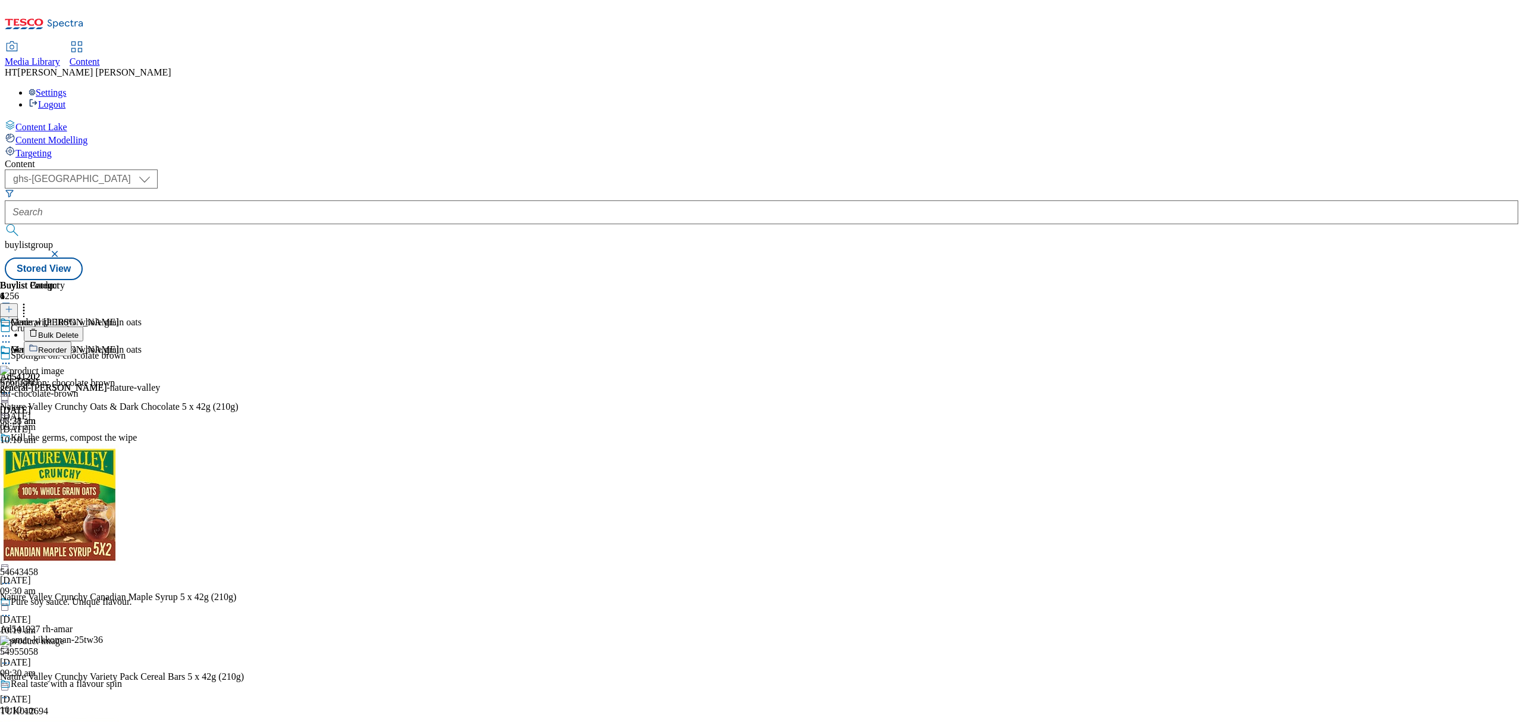
click at [71, 341] on button "Reorder" at bounding box center [48, 348] width 48 height 15
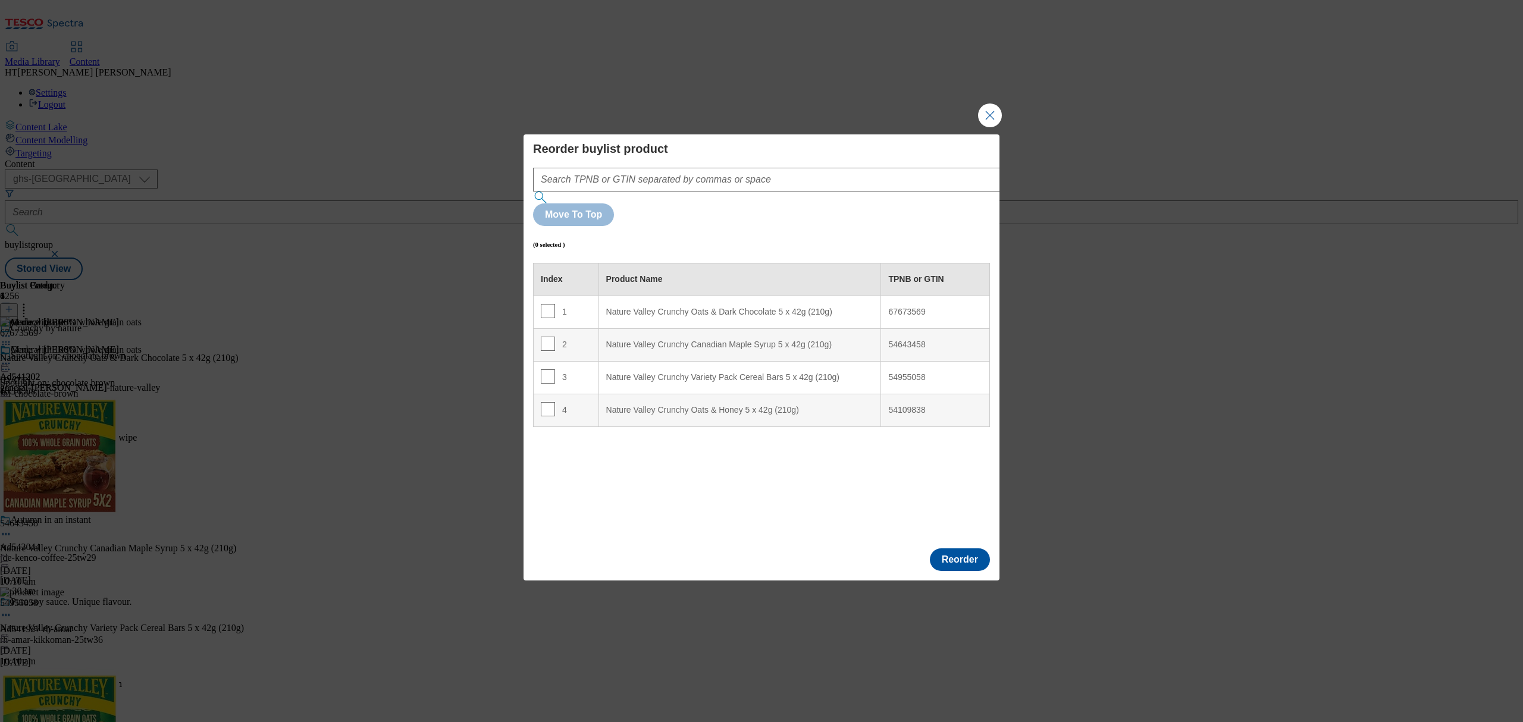
click at [560, 402] on div "4" at bounding box center [566, 410] width 51 height 17
click at [551, 402] on input "Modal" at bounding box center [548, 409] width 14 height 14
drag, startPoint x: 938, startPoint y: 375, endPoint x: 889, endPoint y: 379, distance: 49.5
click at [889, 405] on div "54109838" at bounding box center [935, 410] width 94 height 11
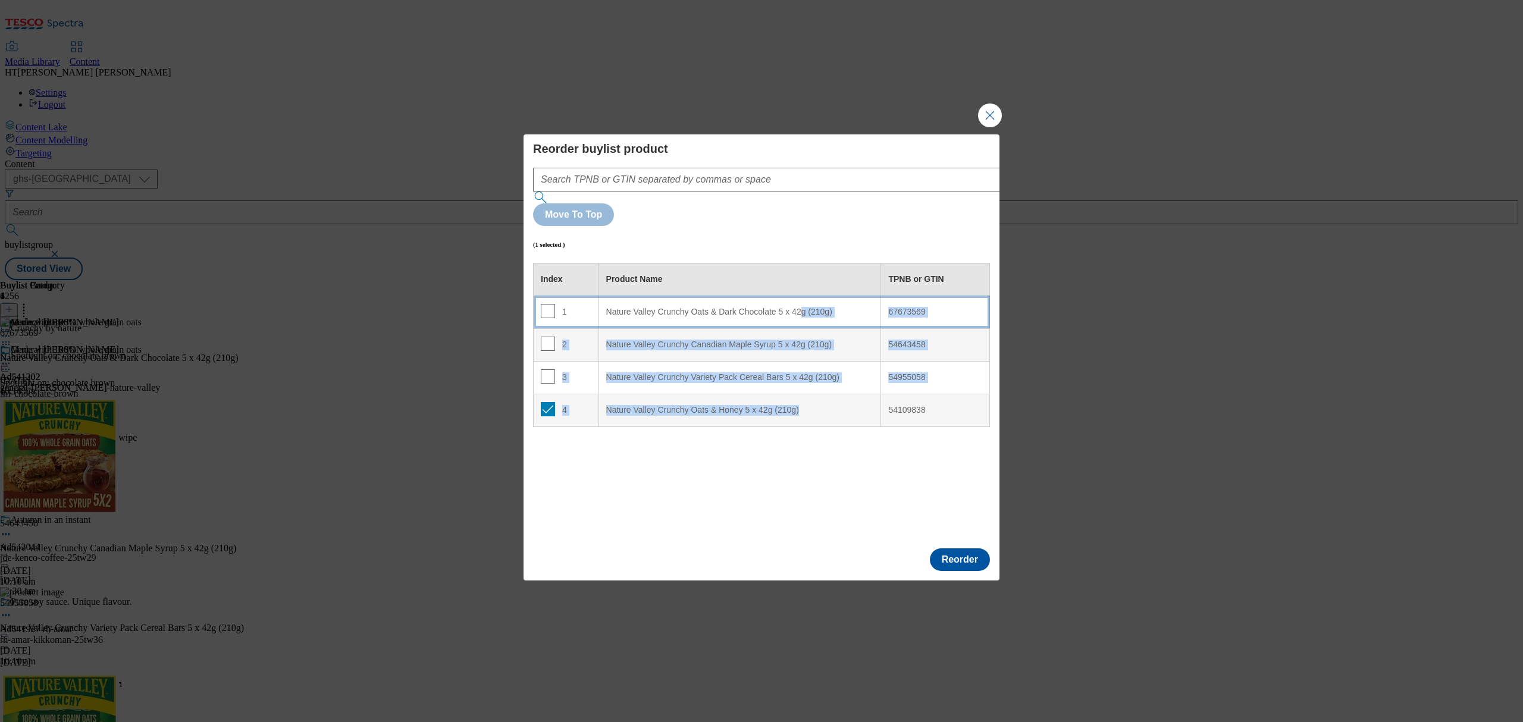
drag, startPoint x: 799, startPoint y: 378, endPoint x: 805, endPoint y: 283, distance: 95.3
click at [805, 296] on tbody "1 Nature Valley Crunchy Oats & Dark Chocolate 5 x 42g (210g) 67673569 2 Nature …" at bounding box center [762, 361] width 456 height 131
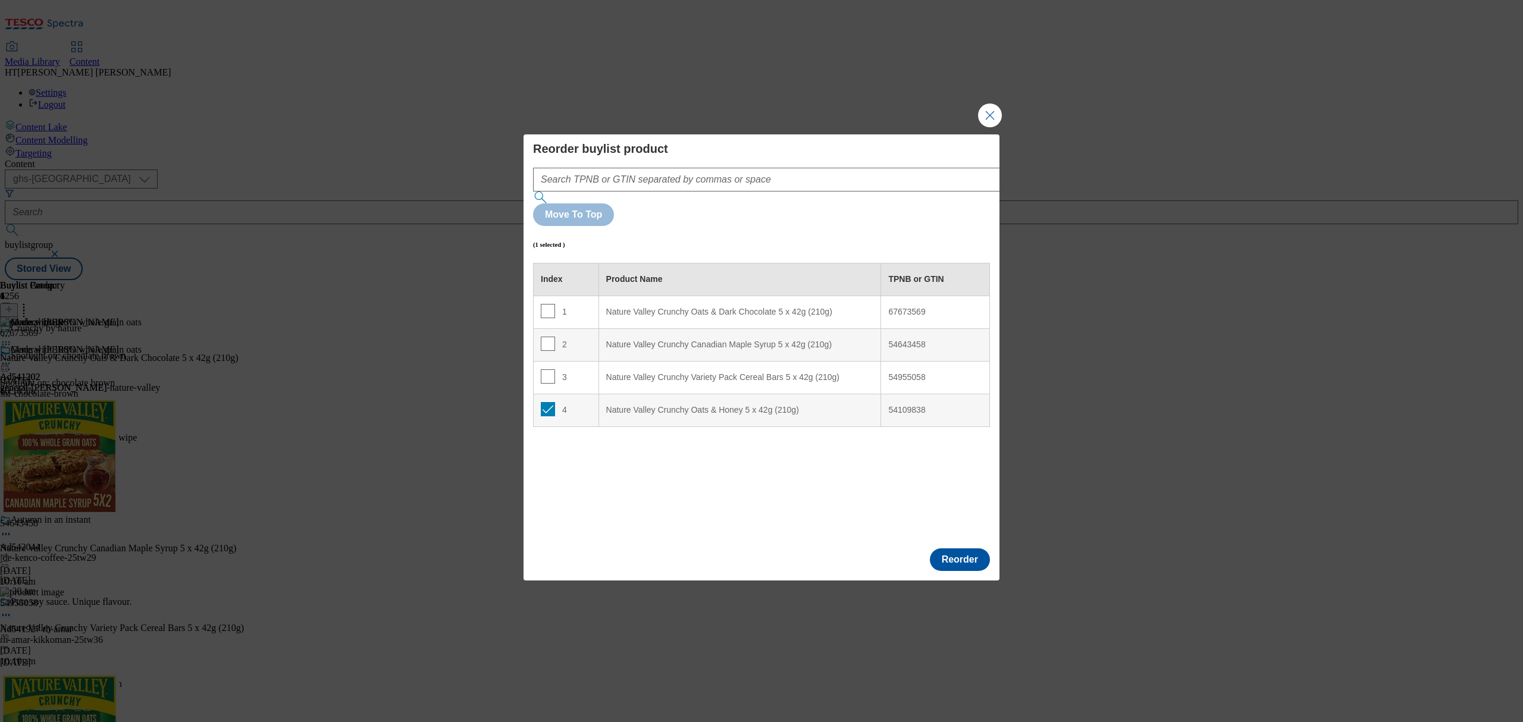
click at [656, 438] on div "Index Product Name TPNB or GTIN 1 Nature Valley Crunchy Oats & Dark Chocolate 5…" at bounding box center [761, 401] width 457 height 276
drag, startPoint x: 977, startPoint y: 196, endPoint x: 958, endPoint y: 196, distance: 19.0
click at [969, 203] on div "Move To Top" at bounding box center [761, 214] width 457 height 23
click at [546, 402] on input "Modal" at bounding box center [548, 409] width 14 height 14
checkbox input "false"
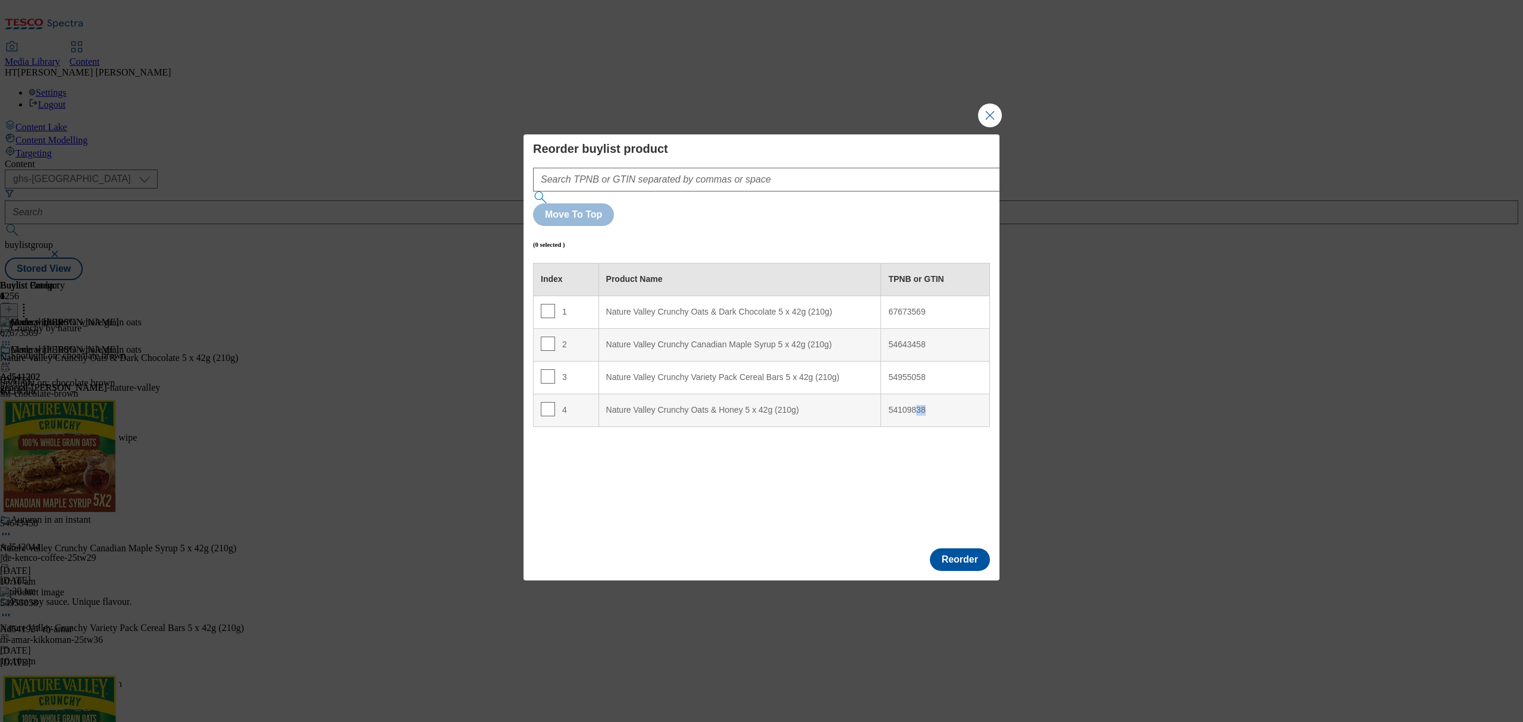
drag, startPoint x: 938, startPoint y: 378, endPoint x: 917, endPoint y: 377, distance: 20.9
click at [917, 405] on div "54109838" at bounding box center [935, 410] width 94 height 11
click at [890, 405] on div "54109838" at bounding box center [935, 410] width 94 height 11
click at [910, 405] on div "54109838" at bounding box center [935, 410] width 94 height 11
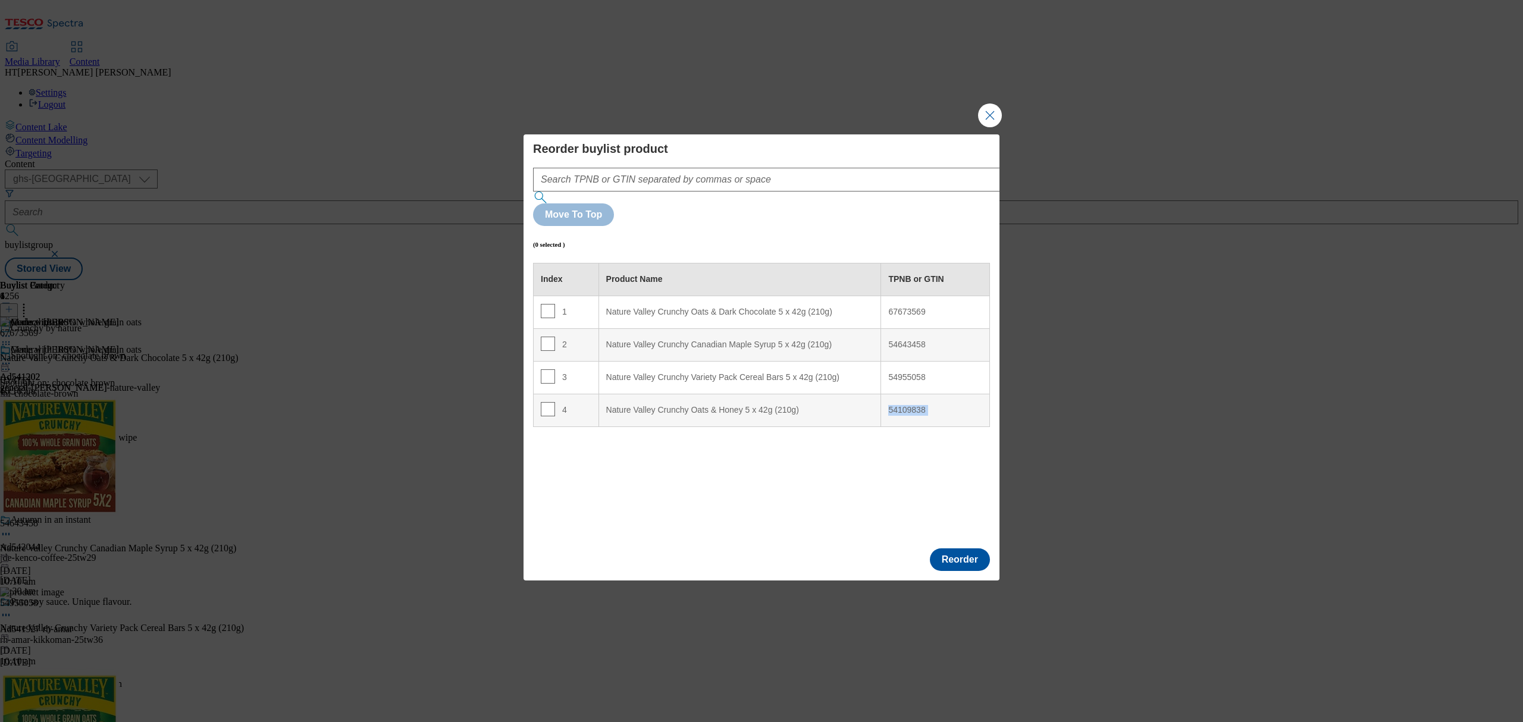
click at [910, 405] on div "54109838" at bounding box center [935, 410] width 94 height 11
copy div "54109838"
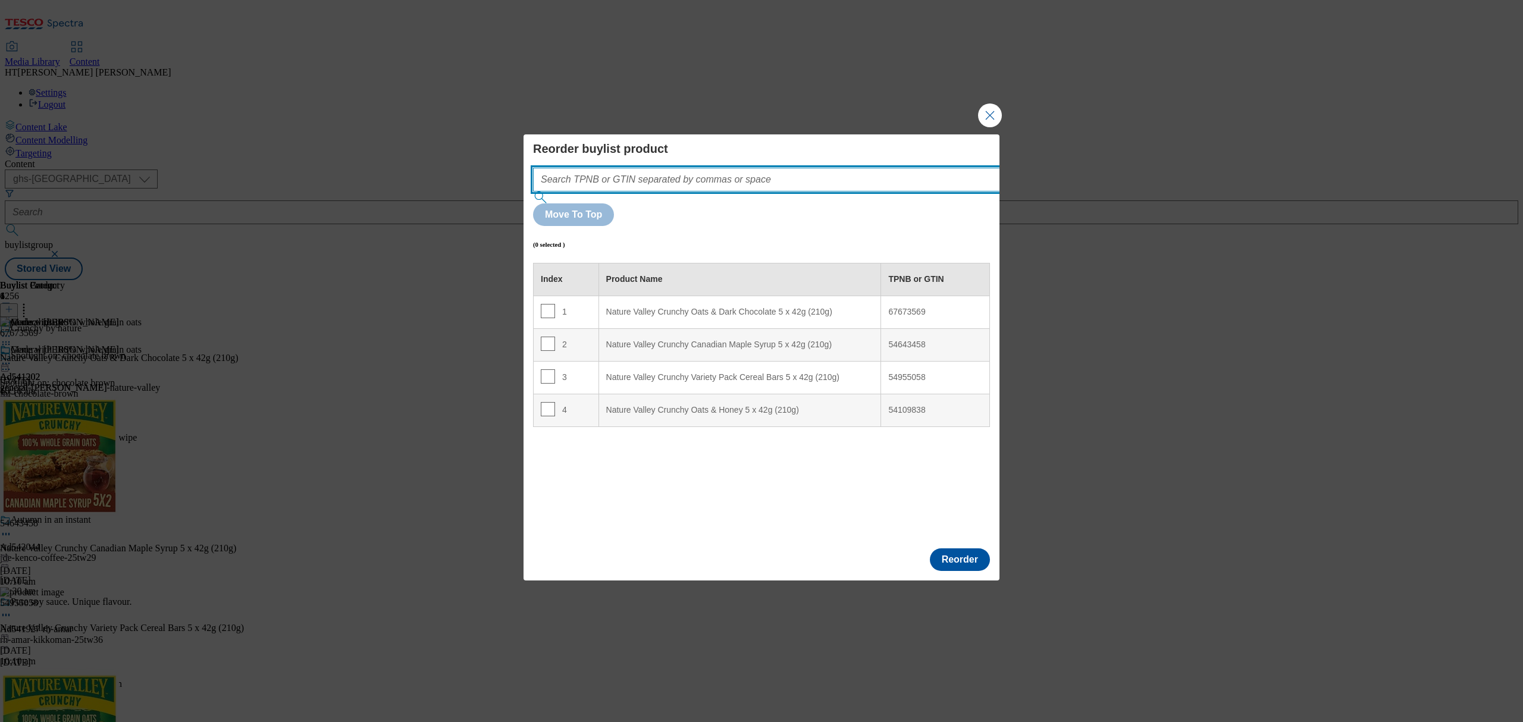
click at [783, 192] on input "Modal" at bounding box center [784, 180] width 503 height 24
paste input "54109838"
type input "54109838"
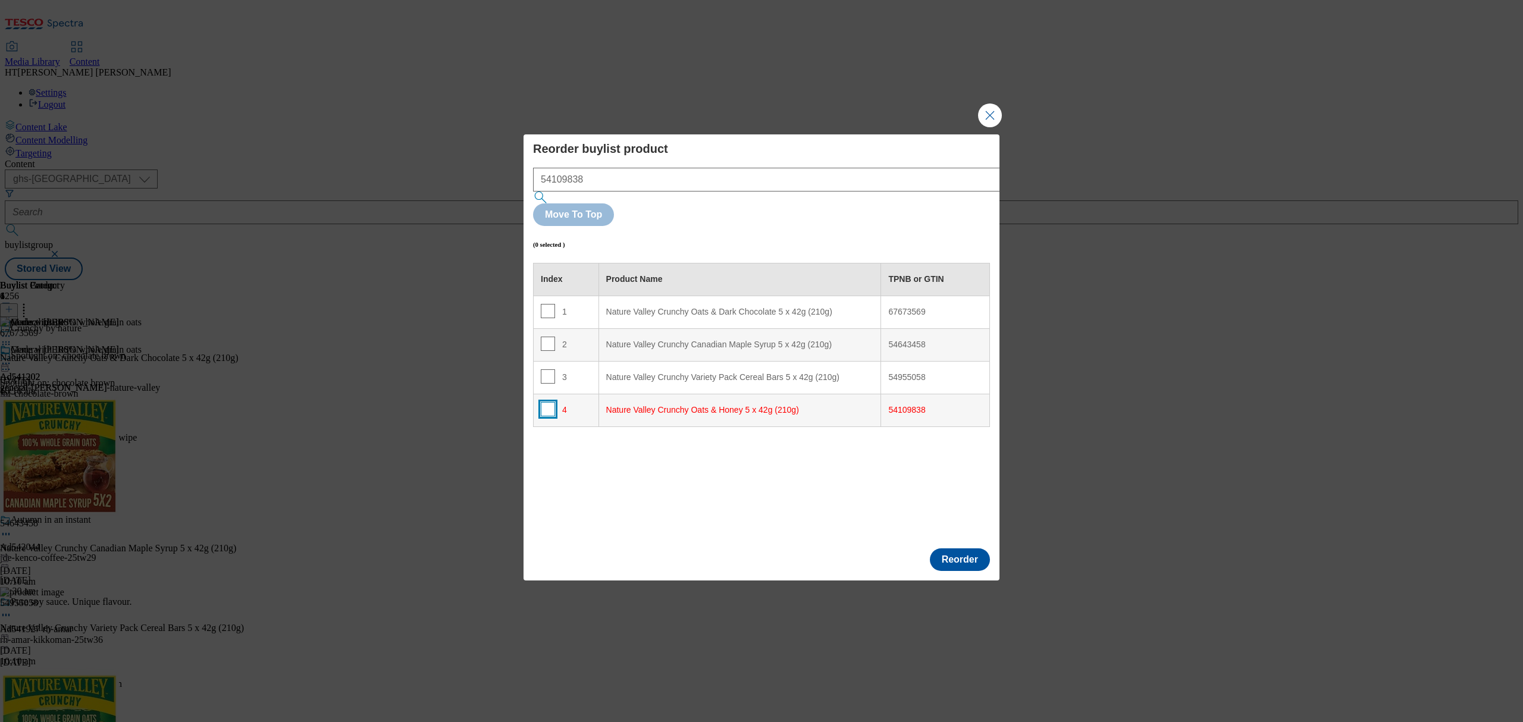
click at [545, 402] on input "Modal" at bounding box center [548, 409] width 14 height 14
checkbox input "true"
drag, startPoint x: 951, startPoint y: 180, endPoint x: 930, endPoint y: 208, distance: 35.0
click at [951, 181] on div "Reorder buylist product 54109838 Move To Top (1 selected ) Index Product Name T…" at bounding box center [761, 340] width 457 height 397
drag, startPoint x: 547, startPoint y: 375, endPoint x: 576, endPoint y: 274, distance: 104.5
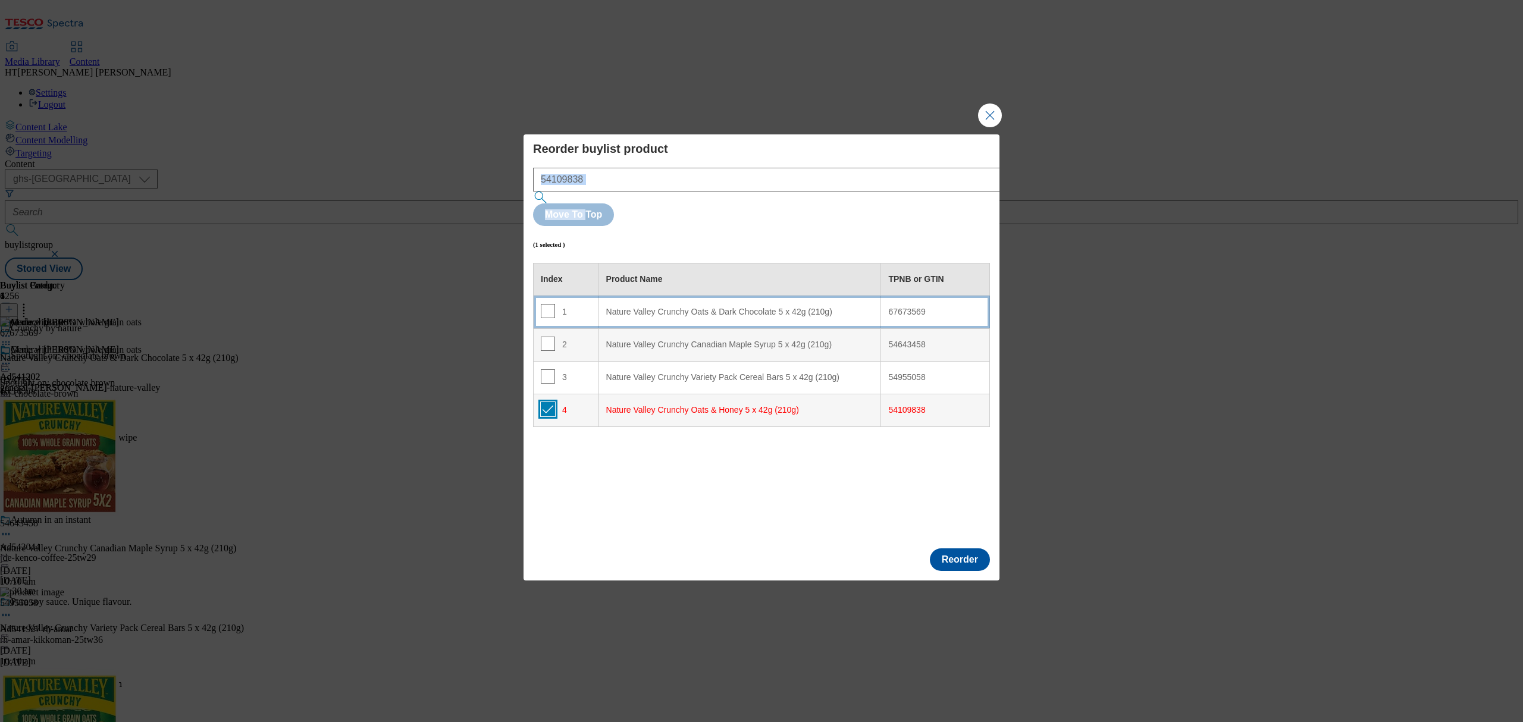
click at [576, 296] on tbody "1 Nature Valley Crunchy Oats & Dark Chocolate 5 x 42g (210g) 67673569 2 Nature …" at bounding box center [762, 361] width 456 height 131
click at [576, 304] on div "1" at bounding box center [566, 312] width 51 height 17
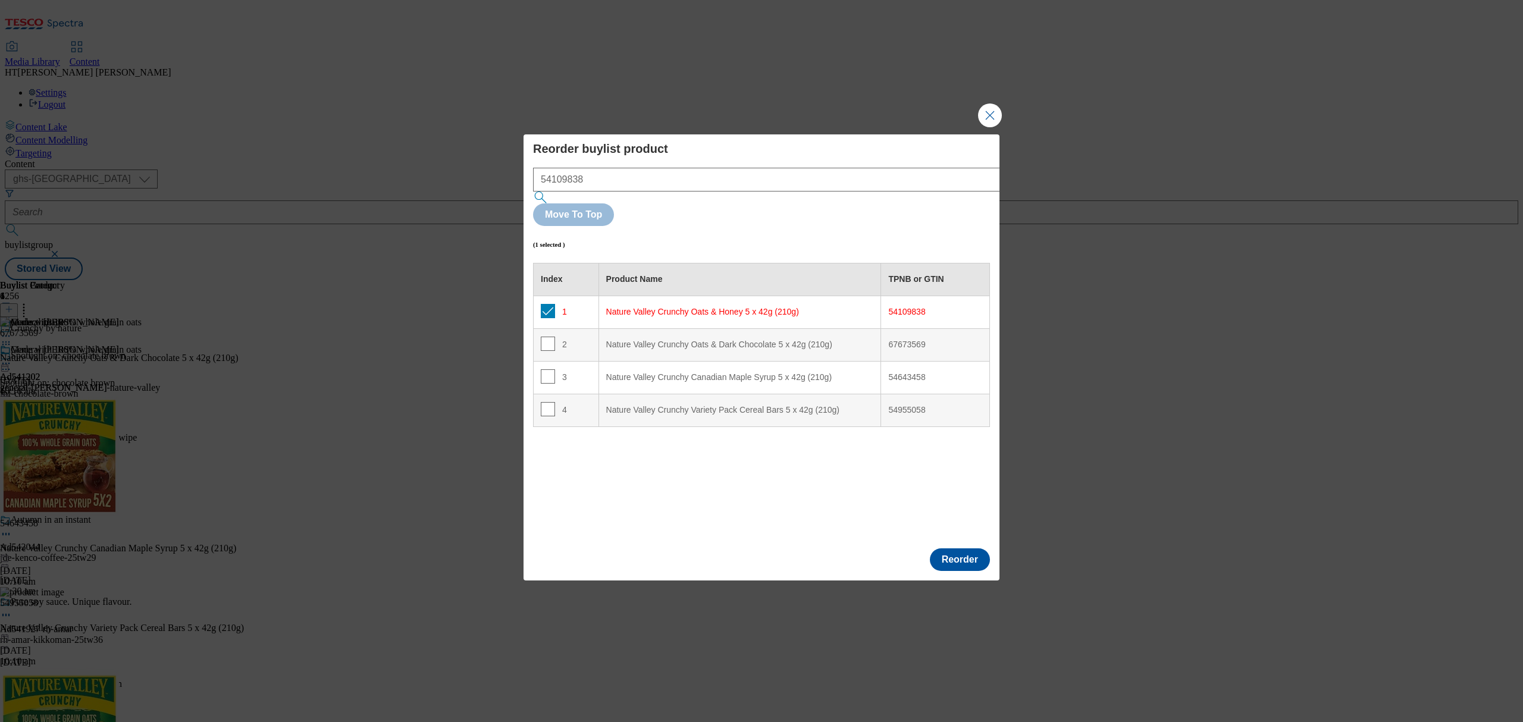
click at [634, 453] on div "Index Product Name TPNB or GTIN 1 Nature Valley Crunchy Oats & Honey 5 x 42g (2…" at bounding box center [761, 401] width 457 height 276
click at [545, 304] on input "Modal" at bounding box center [548, 311] width 14 height 14
checkbox input "false"
click at [952, 548] on button "Reorder" at bounding box center [960, 559] width 60 height 23
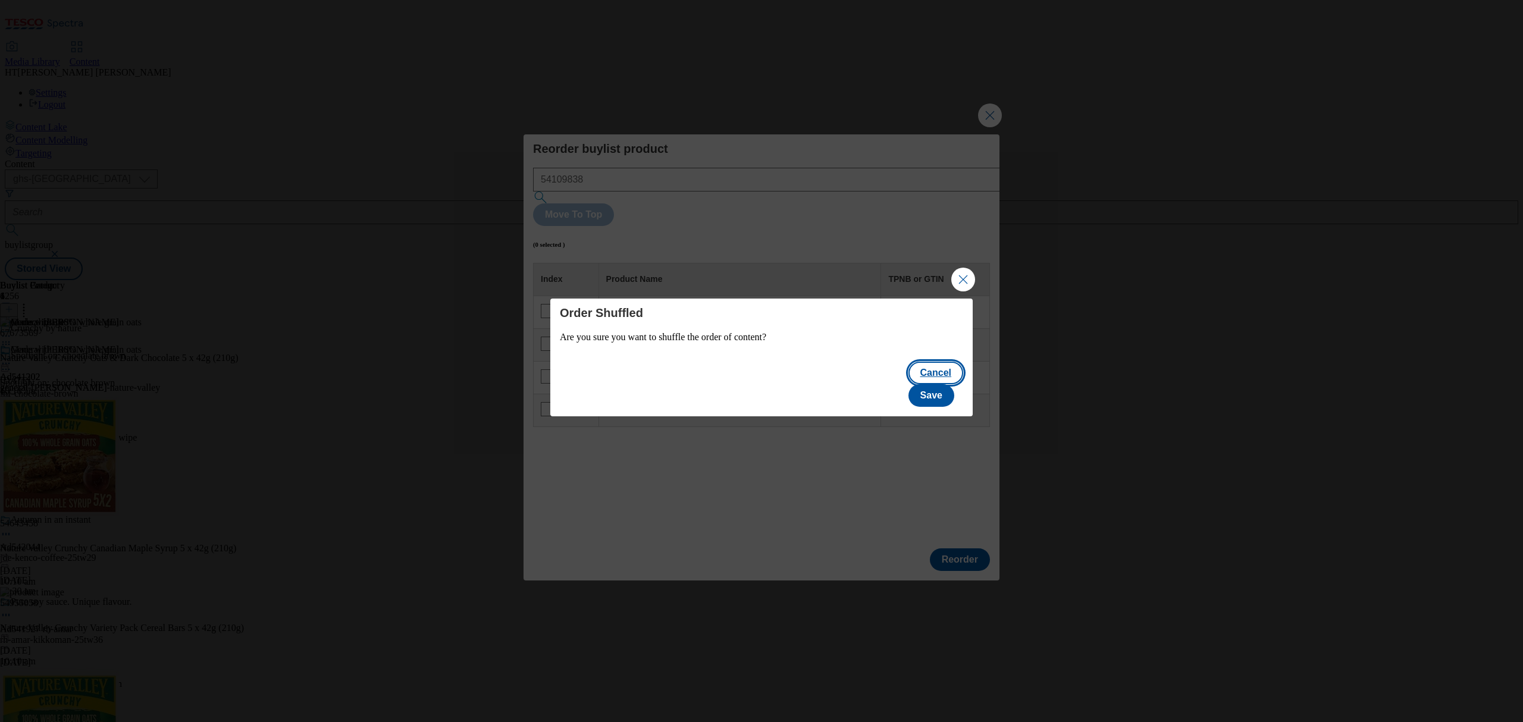
click at [908, 383] on button "Cancel" at bounding box center [935, 373] width 55 height 23
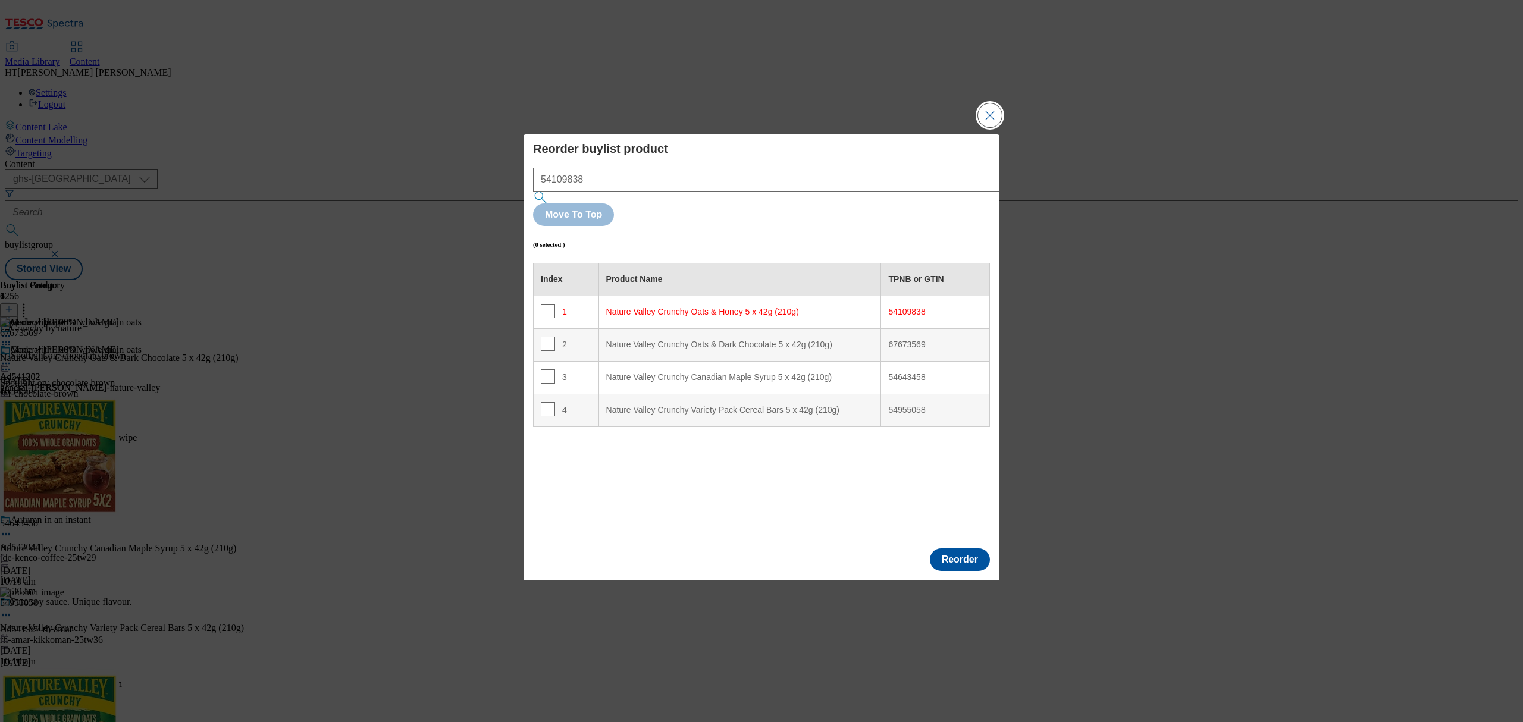
click at [991, 127] on button "Close Modal" at bounding box center [990, 116] width 24 height 24
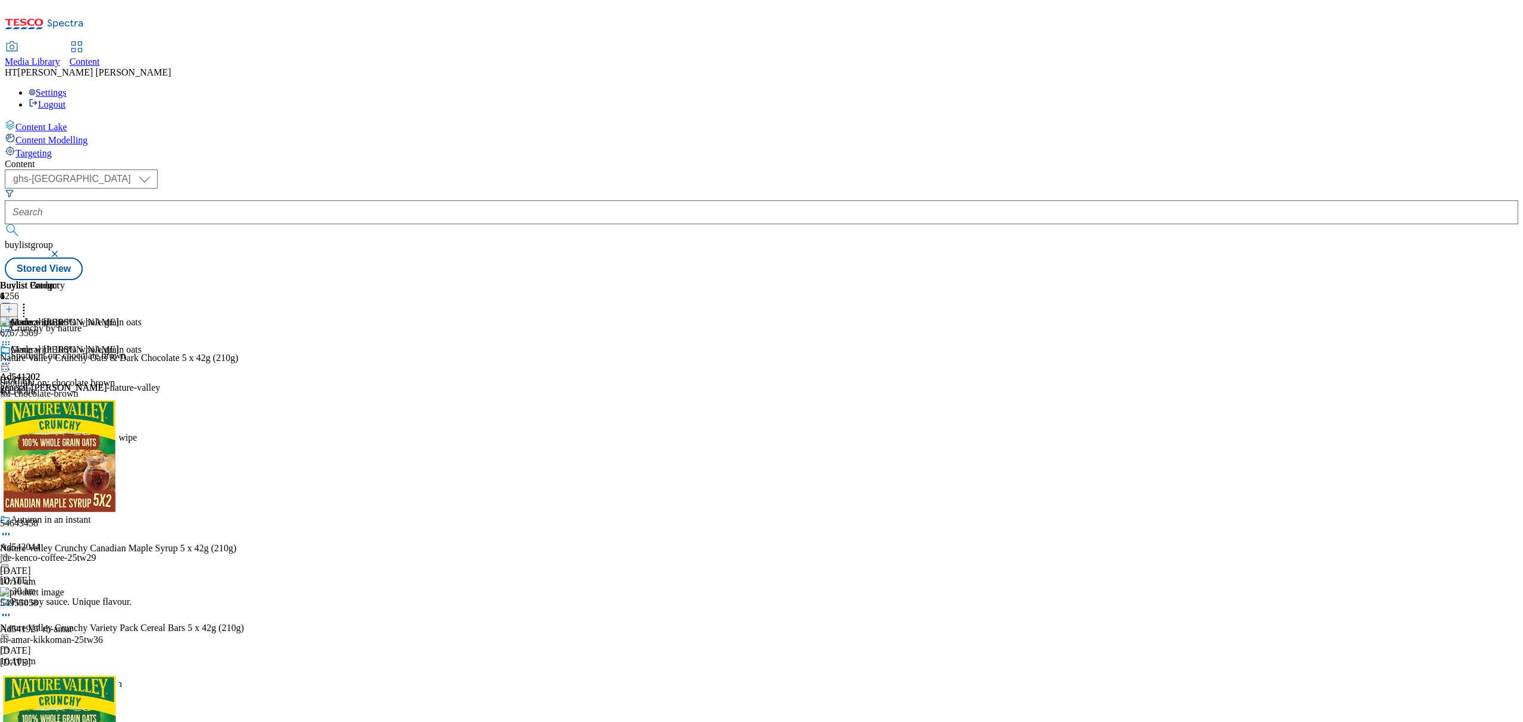
click at [30, 302] on icon at bounding box center [24, 308] width 12 height 12
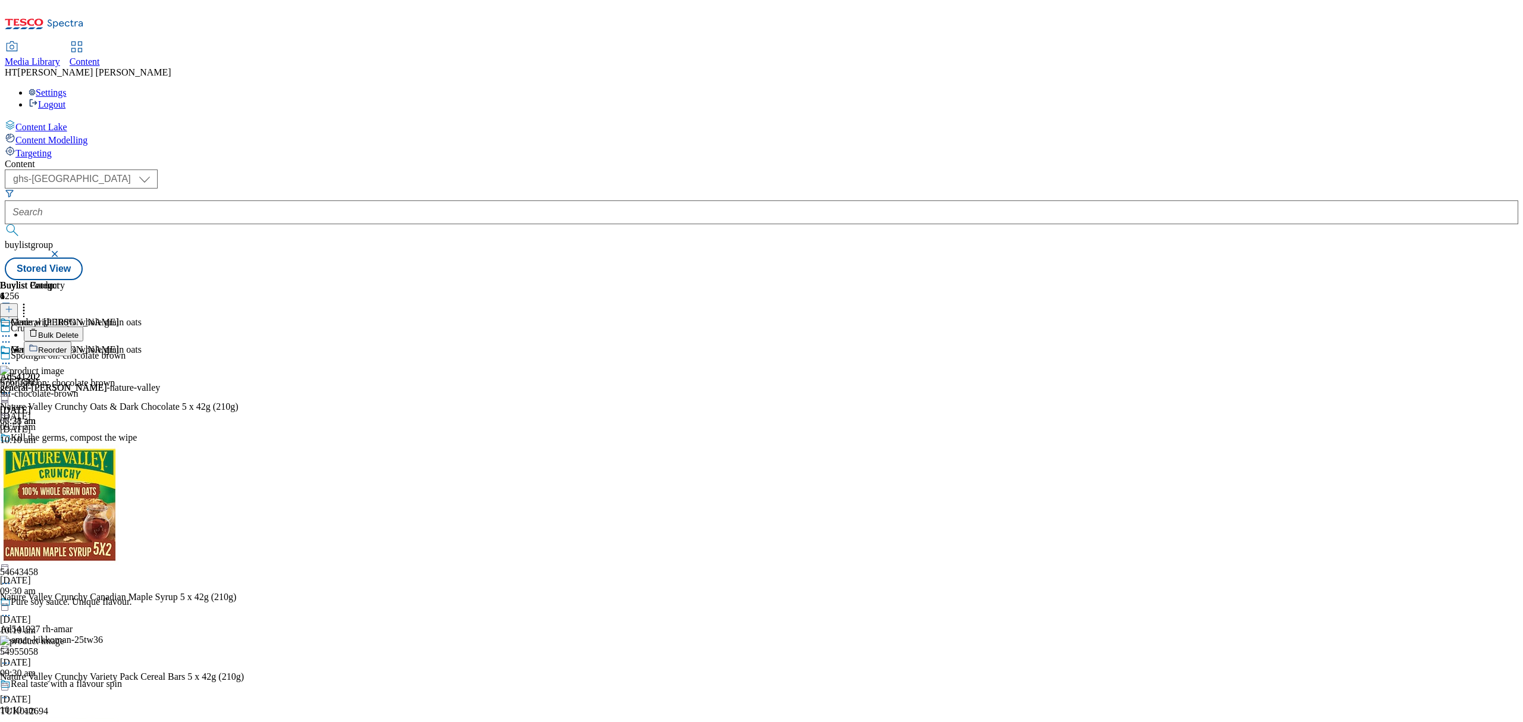
click at [244, 341] on li "Reorder" at bounding box center [134, 348] width 220 height 15
click at [67, 346] on span "Reorder" at bounding box center [52, 350] width 29 height 9
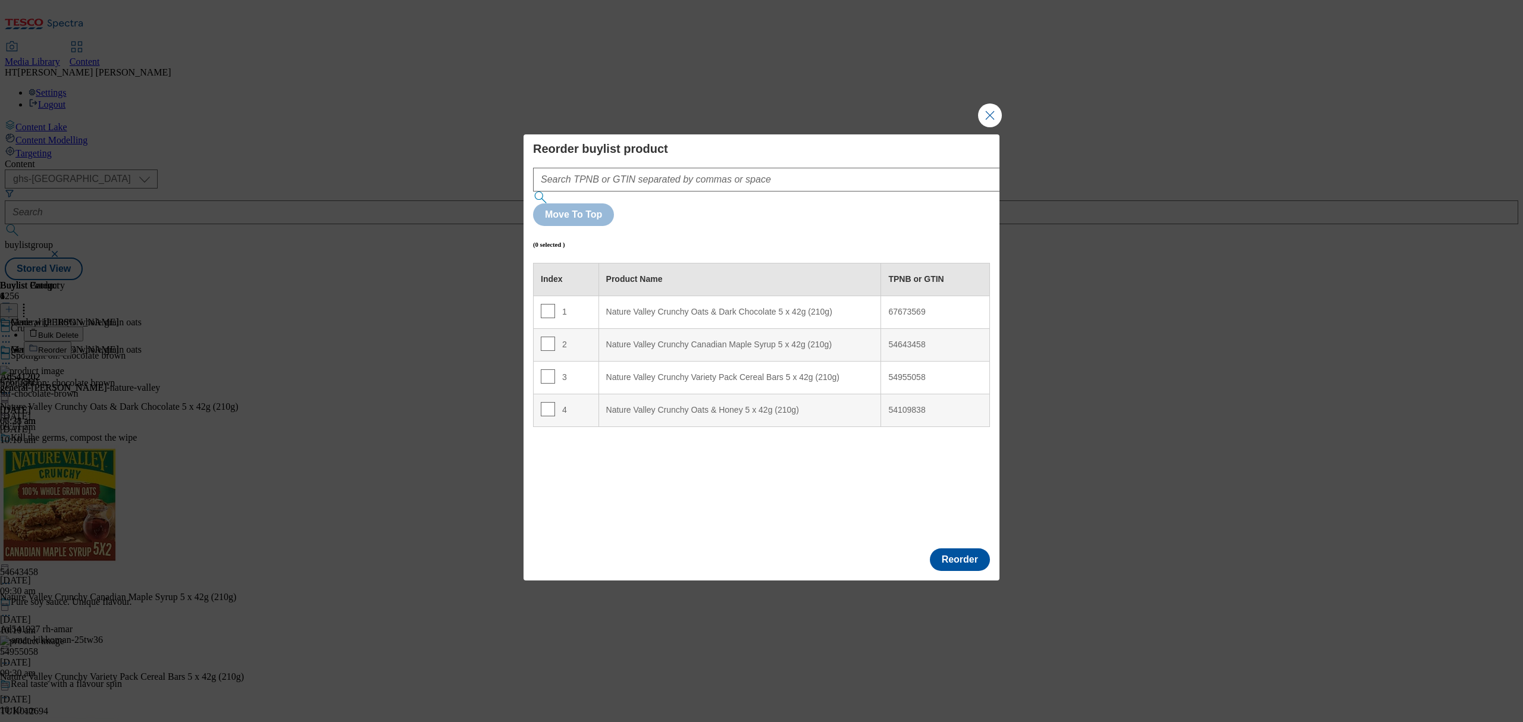
click at [555, 394] on td "4" at bounding box center [566, 410] width 65 height 33
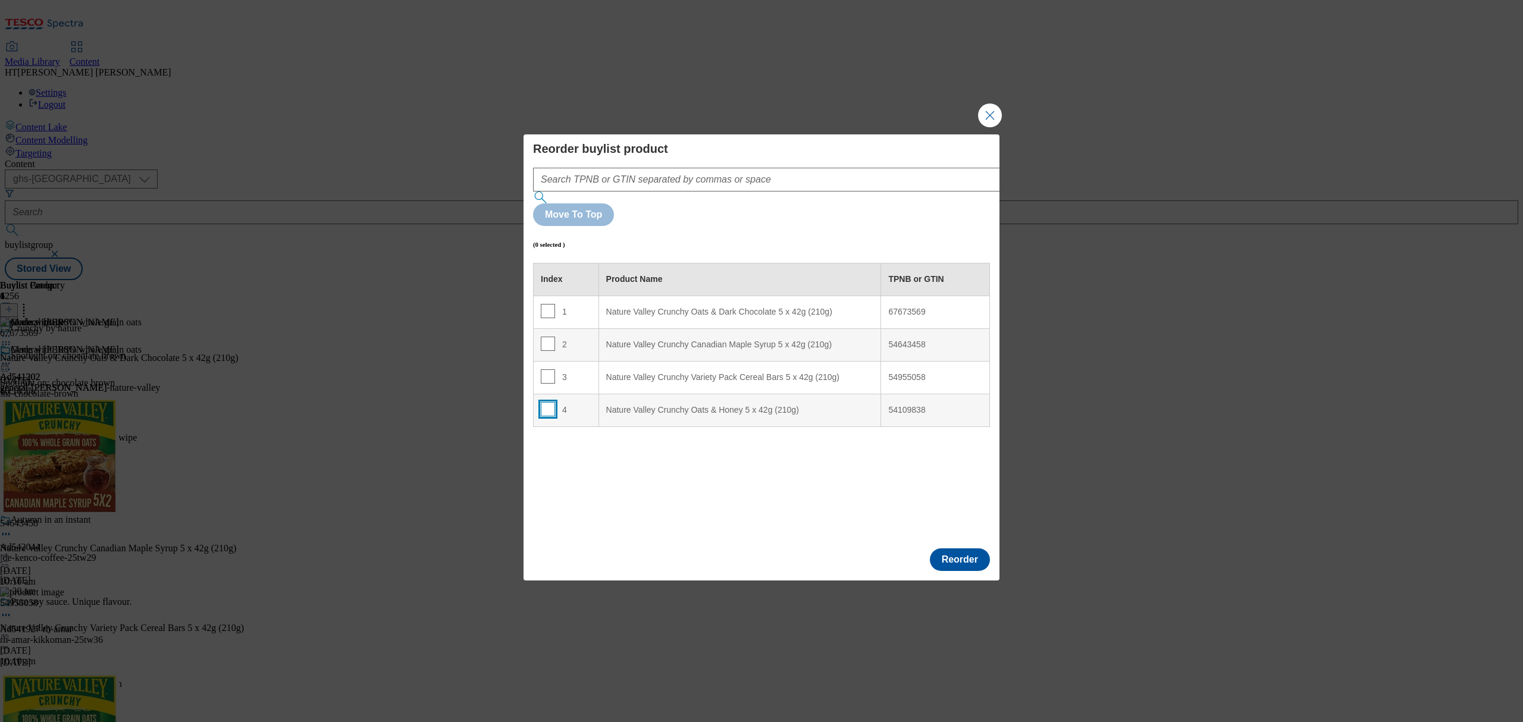
click at [543, 402] on input "Modal" at bounding box center [548, 409] width 14 height 14
checkbox input "true"
click at [584, 296] on td "1" at bounding box center [566, 312] width 65 height 33
click at [960, 548] on button "Reorder" at bounding box center [960, 559] width 60 height 23
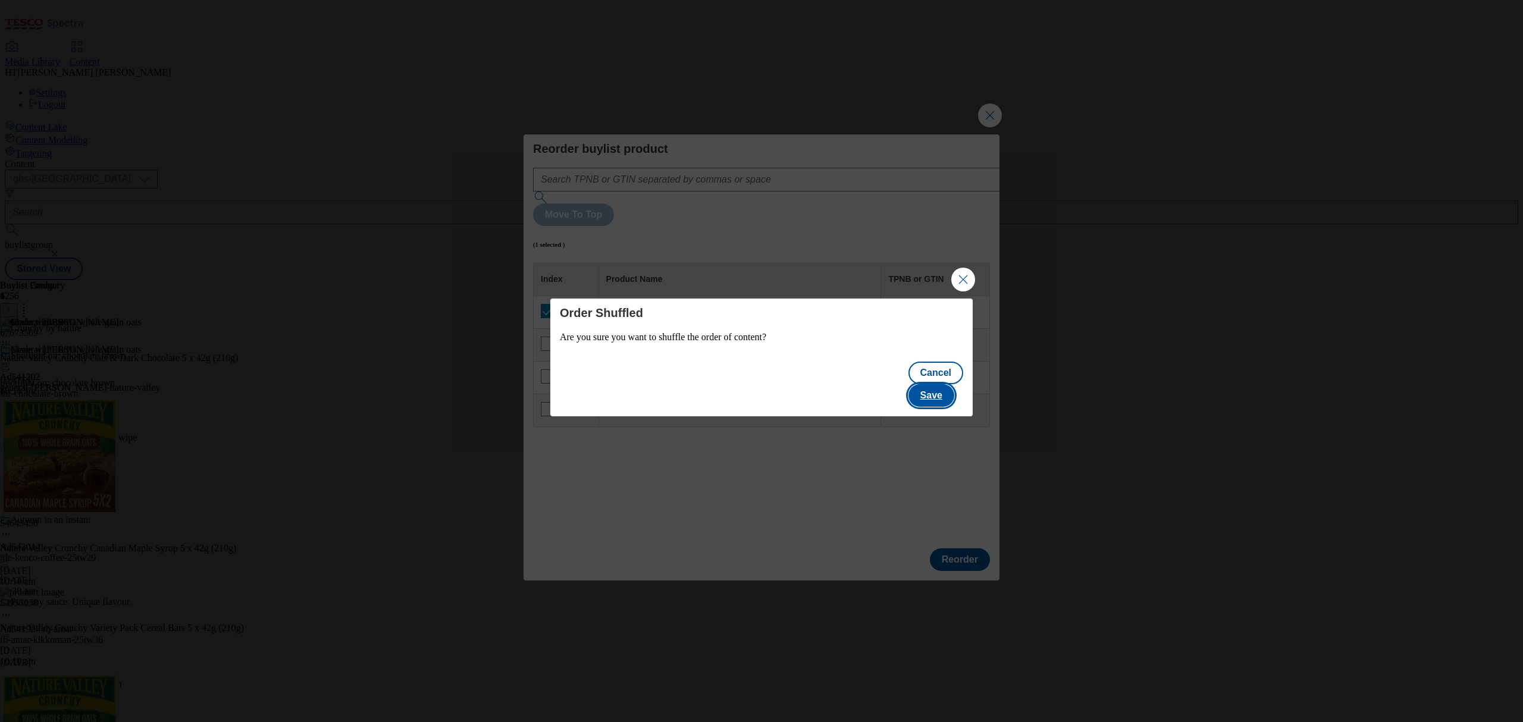
click at [943, 384] on button "Save" at bounding box center [931, 395] width 46 height 23
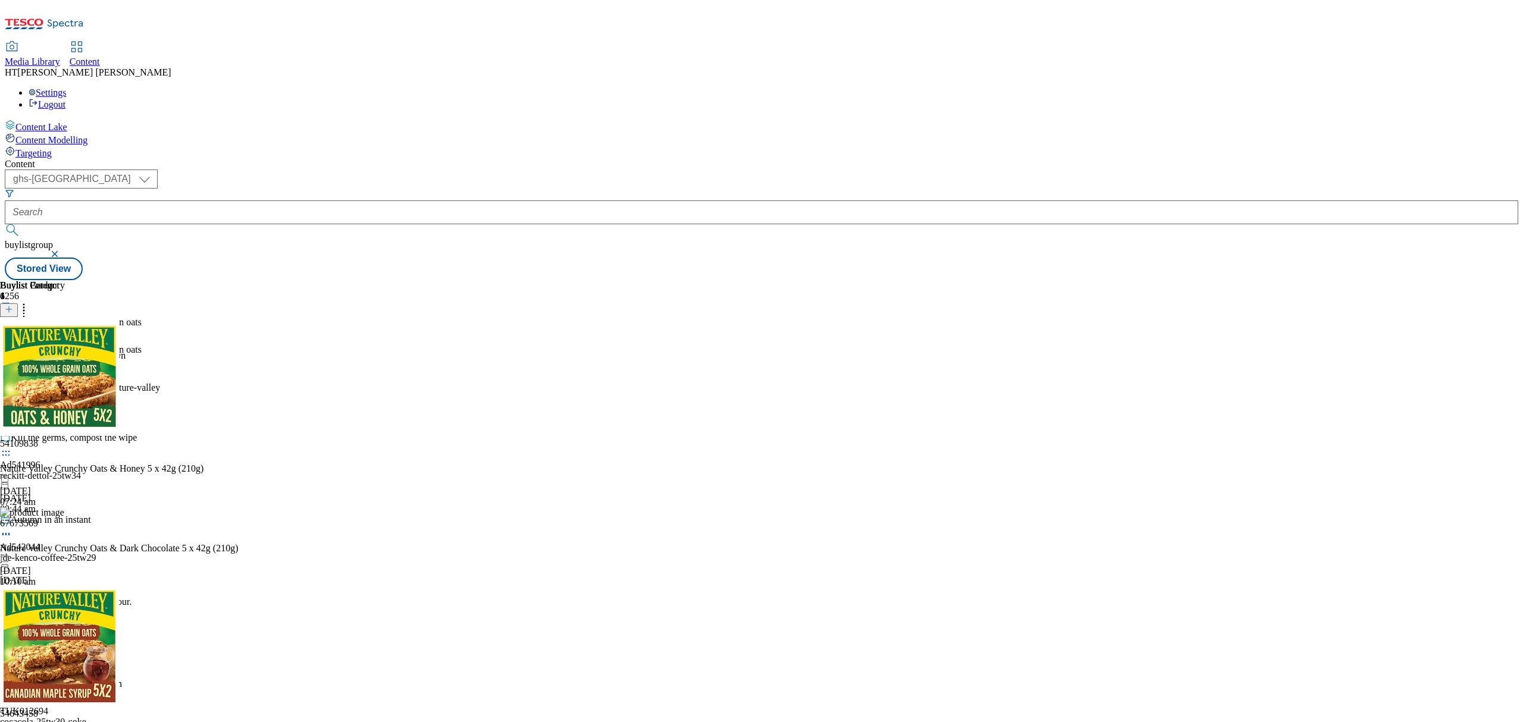
click at [142, 344] on div "Made with 100% whole grain oats Ad541202 general-[PERSON_NAME] [DATE] 08:21 am" at bounding box center [71, 385] width 142 height 82
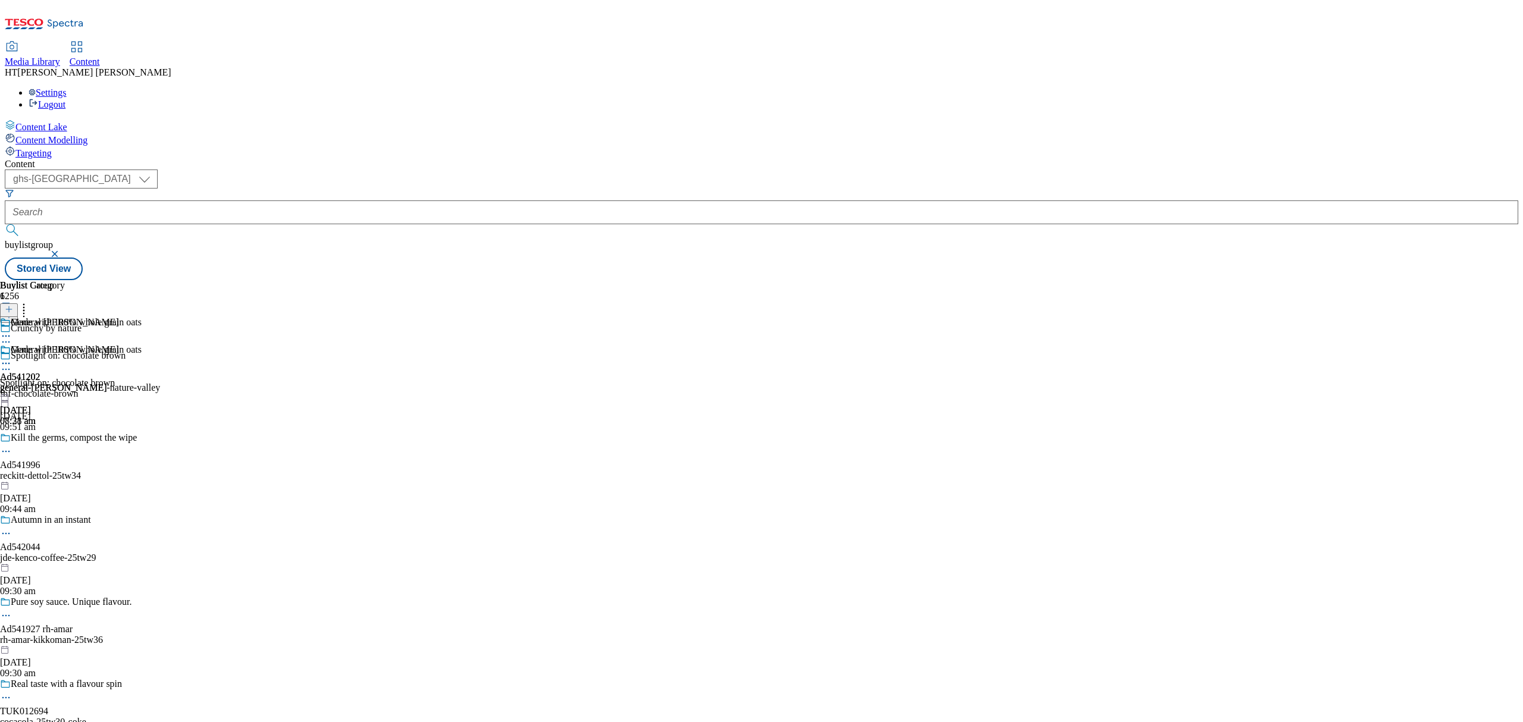
click at [30, 302] on icon at bounding box center [24, 308] width 12 height 12
click at [959, 280] on div "Buylist Group 6256 Crunchy by nature Spotlight on: chocolate brown Spotlight on…" at bounding box center [761, 280] width 1513 height 0
click at [160, 382] on div "general-[PERSON_NAME]-nature-valley" at bounding box center [80, 387] width 160 height 11
click at [12, 358] on icon at bounding box center [6, 364] width 12 height 12
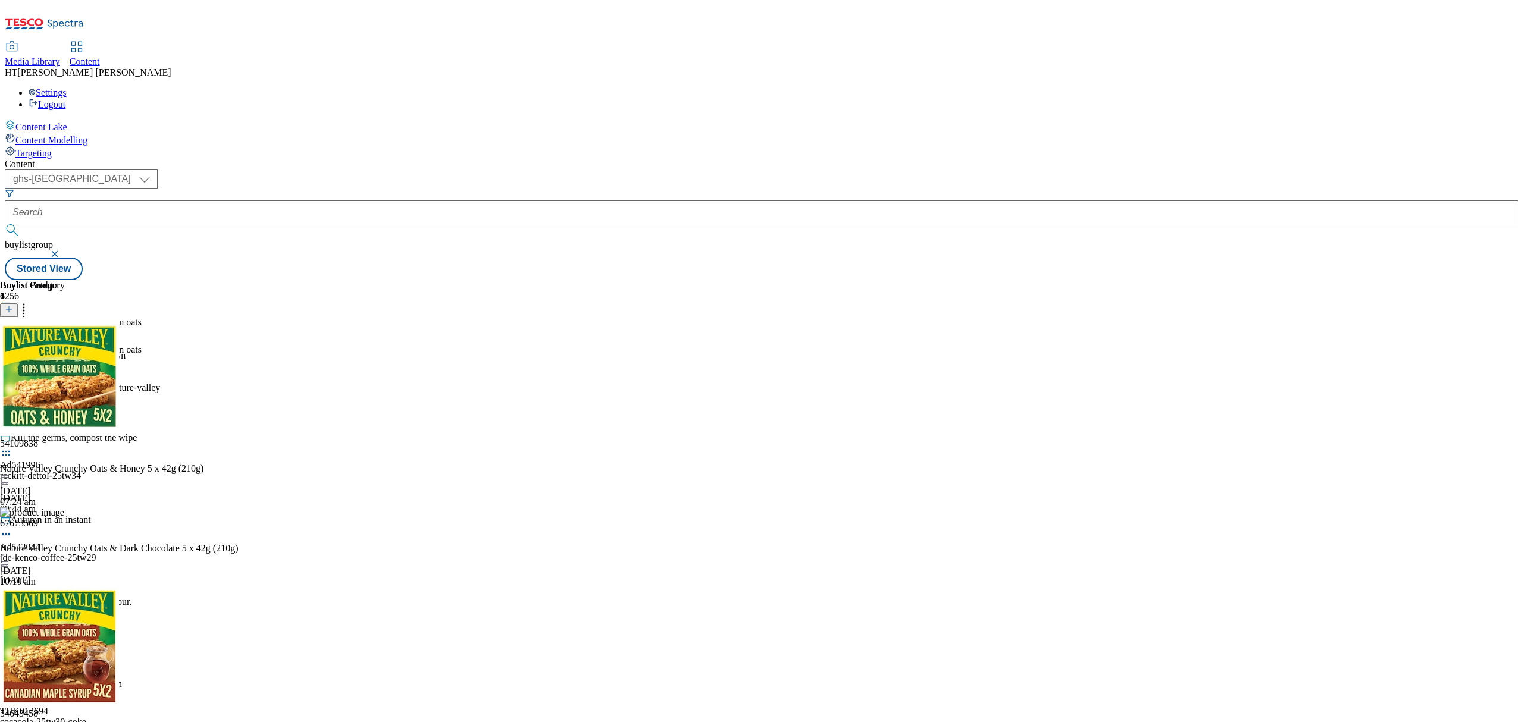
click at [12, 358] on icon at bounding box center [6, 364] width 12 height 12
click at [75, 494] on span "Un-publish" at bounding box center [56, 498] width 38 height 9
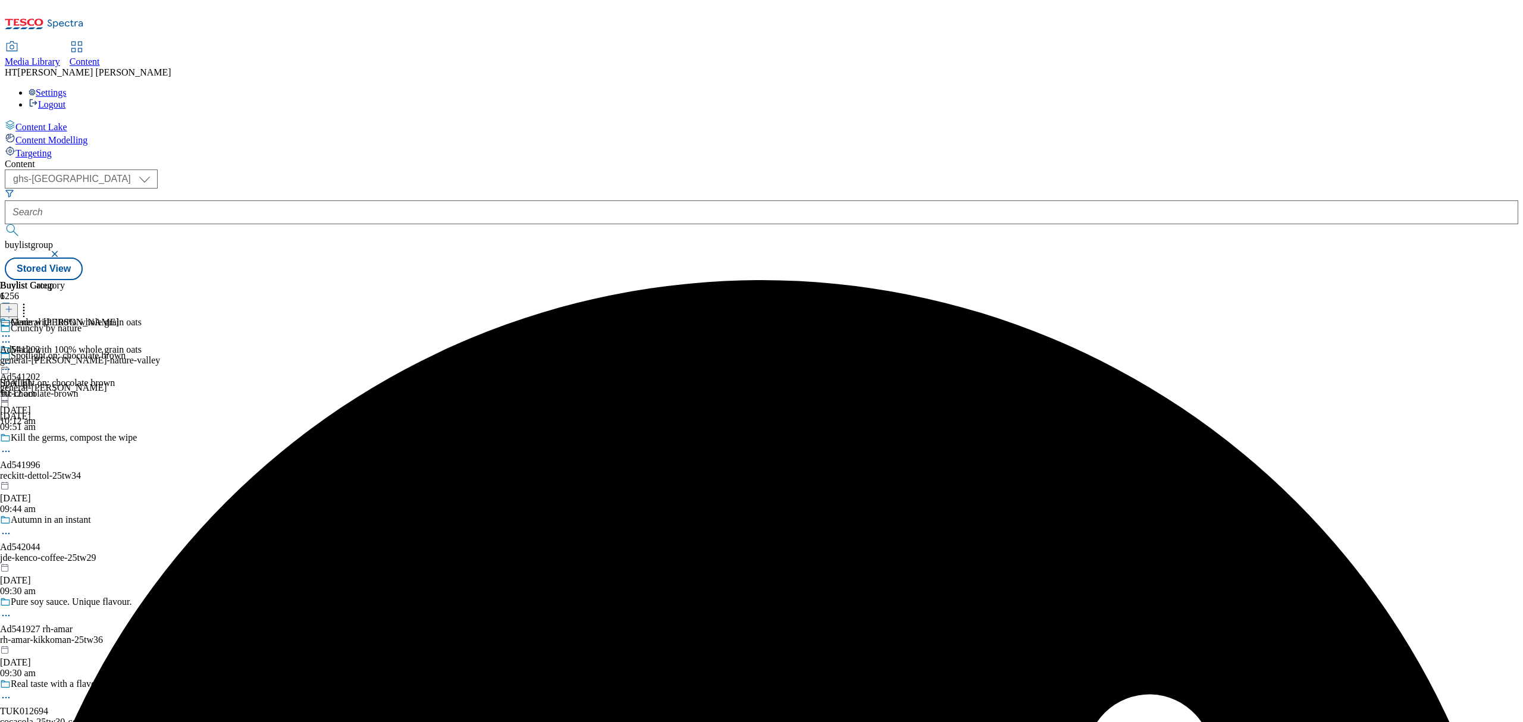
click at [12, 358] on icon at bounding box center [6, 364] width 12 height 12
click at [63, 480] on span "Publish" at bounding box center [50, 484] width 26 height 9
click at [160, 355] on div "general-[PERSON_NAME]-nature-valley" at bounding box center [80, 360] width 160 height 11
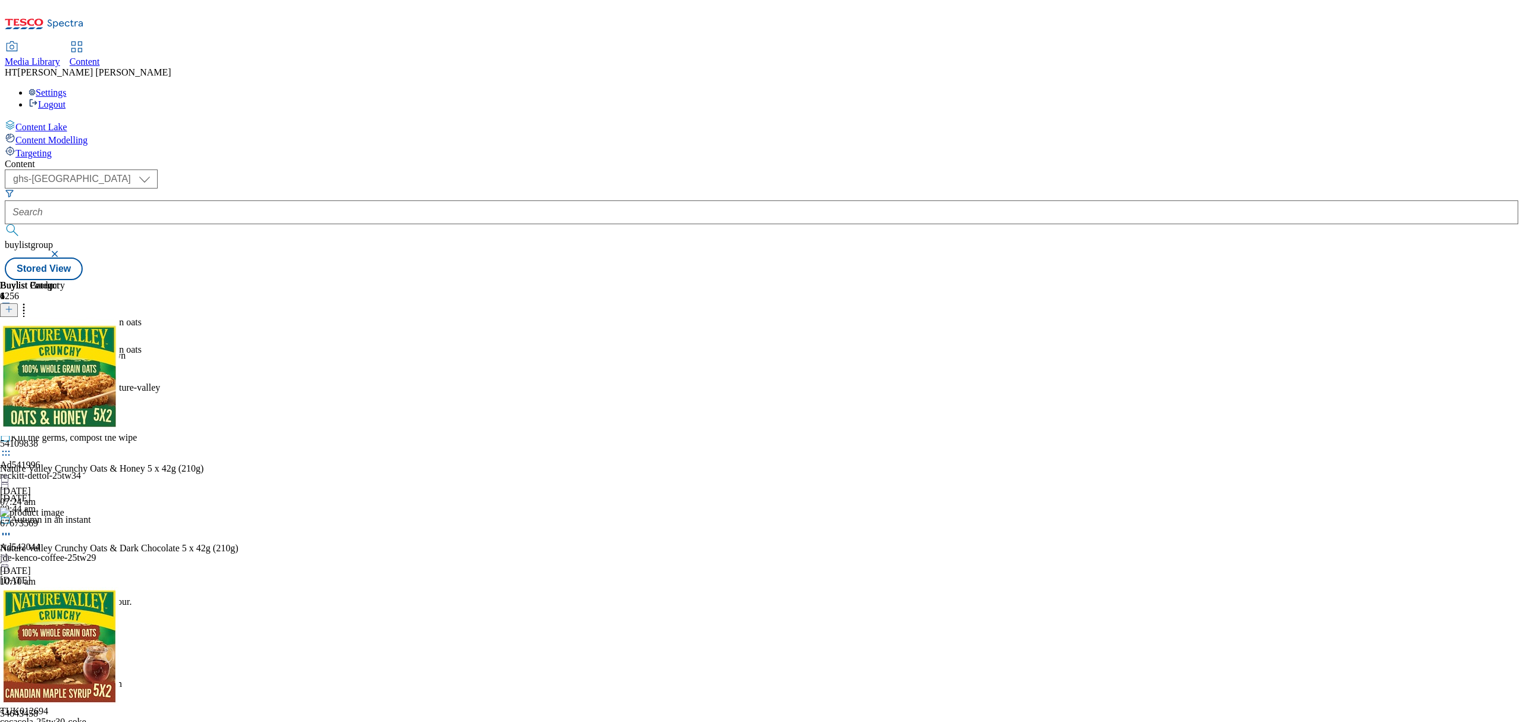
scroll to position [118, 0]
click at [1212, 280] on div "Buylist Group 6256 Crunchy by nature Spotlight on: chocolate brown Spotlight on…" at bounding box center [761, 280] width 1513 height 0
